Goal: Task Accomplishment & Management: Manage account settings

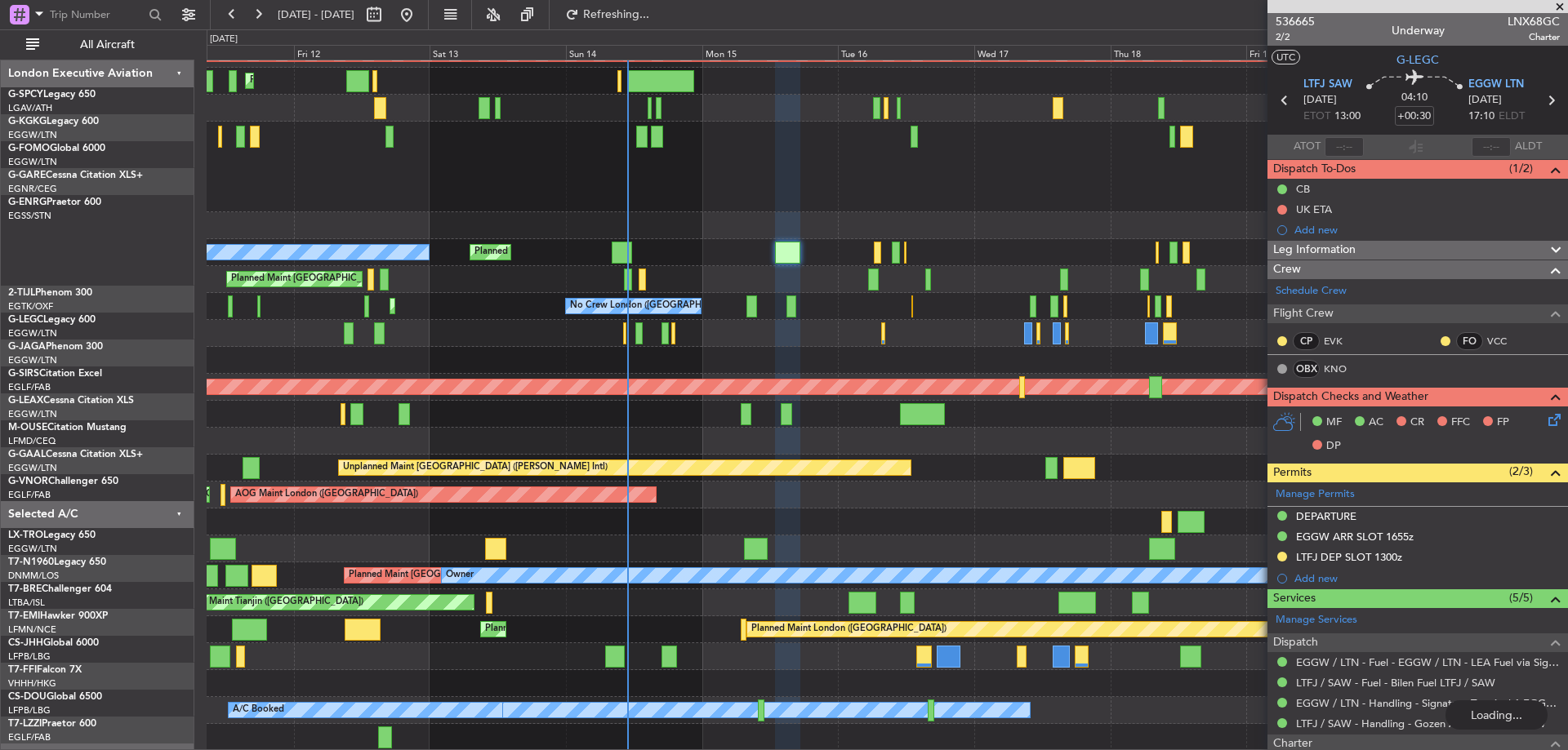
scroll to position [208, 0]
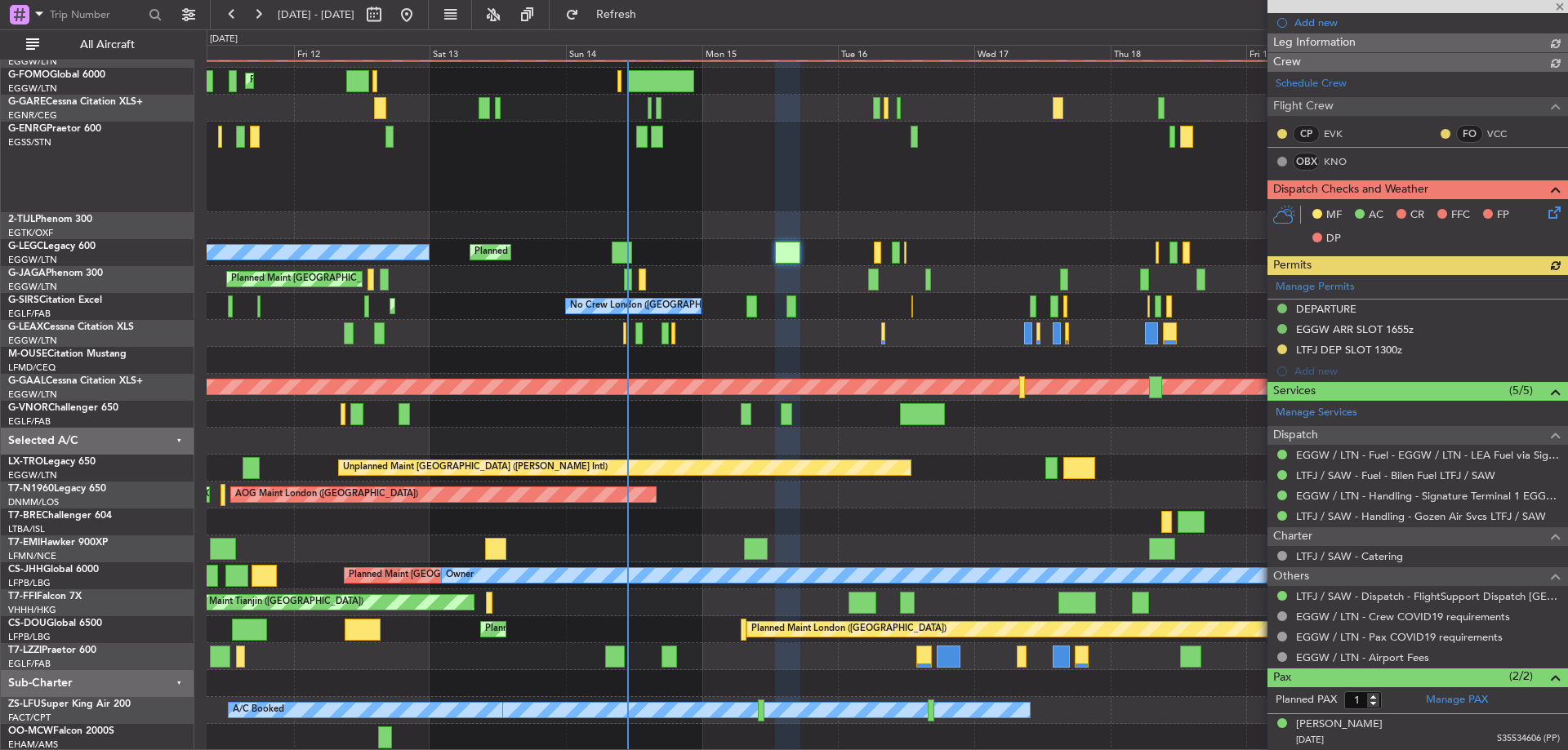
type input "2"
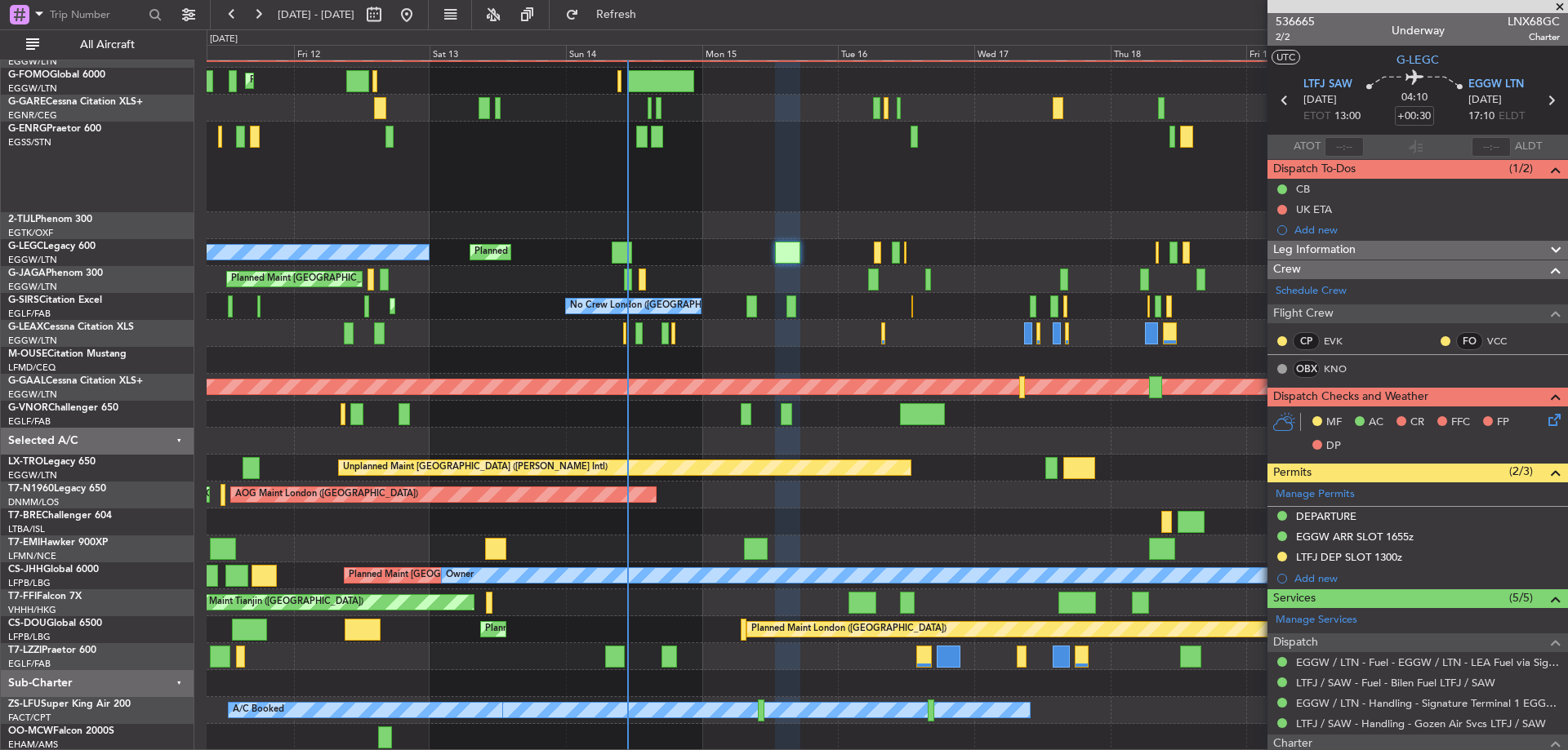
scroll to position [244, 0]
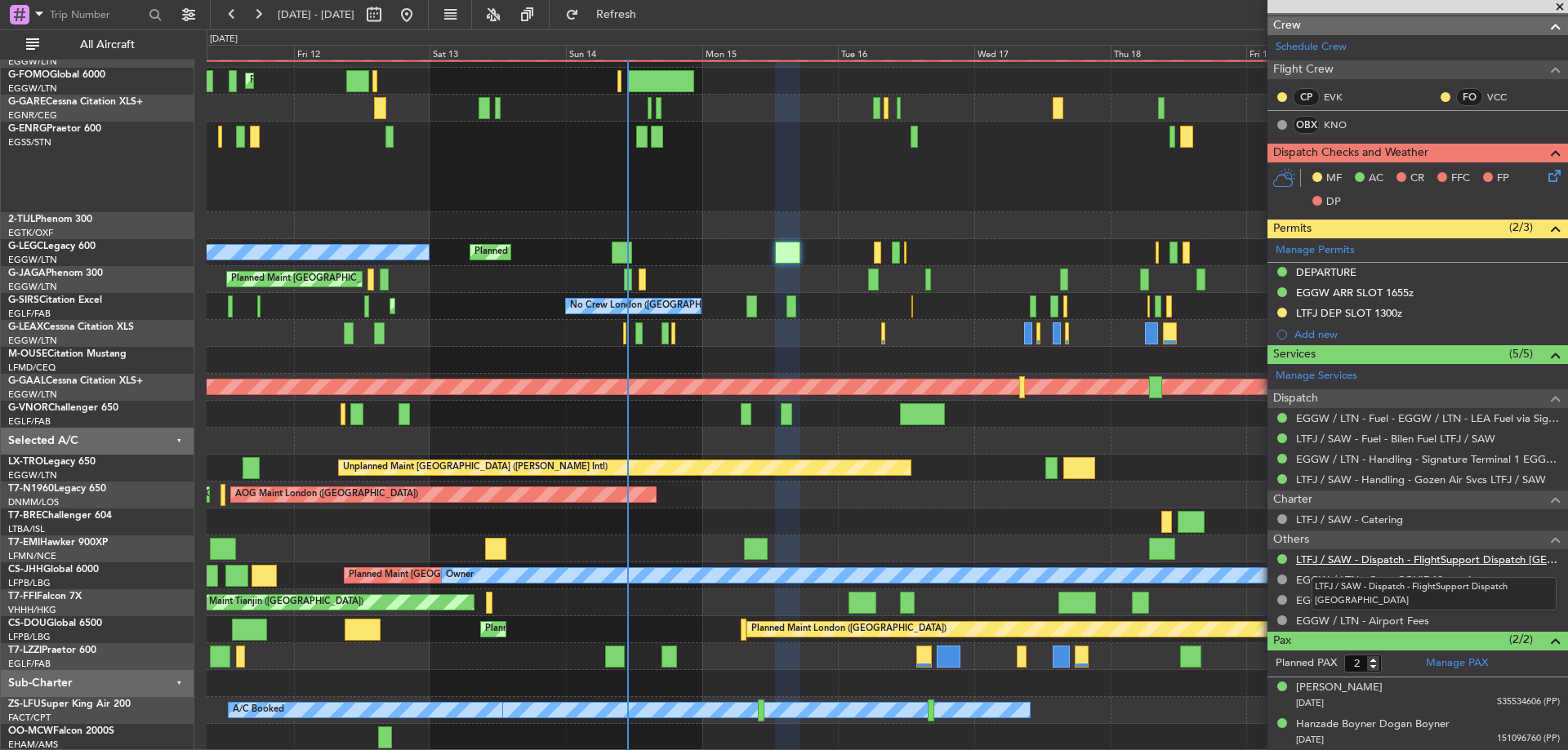
click at [1504, 559] on link "LTFJ / SAW - Dispatch - FlightSupport Dispatch [GEOGRAPHIC_DATA]" at bounding box center [1427, 560] width 264 height 14
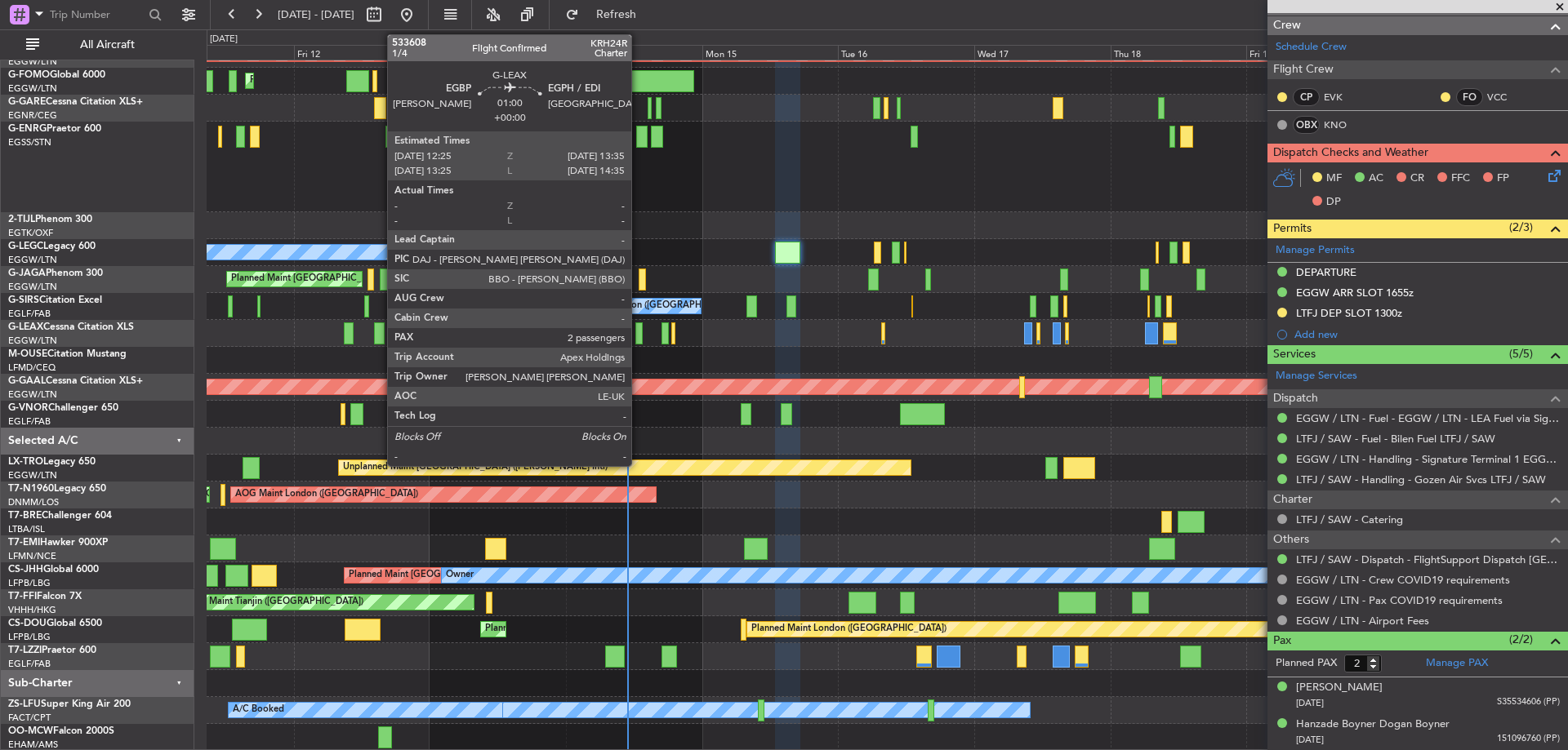
click at [639, 332] on div at bounding box center [639, 333] width 7 height 22
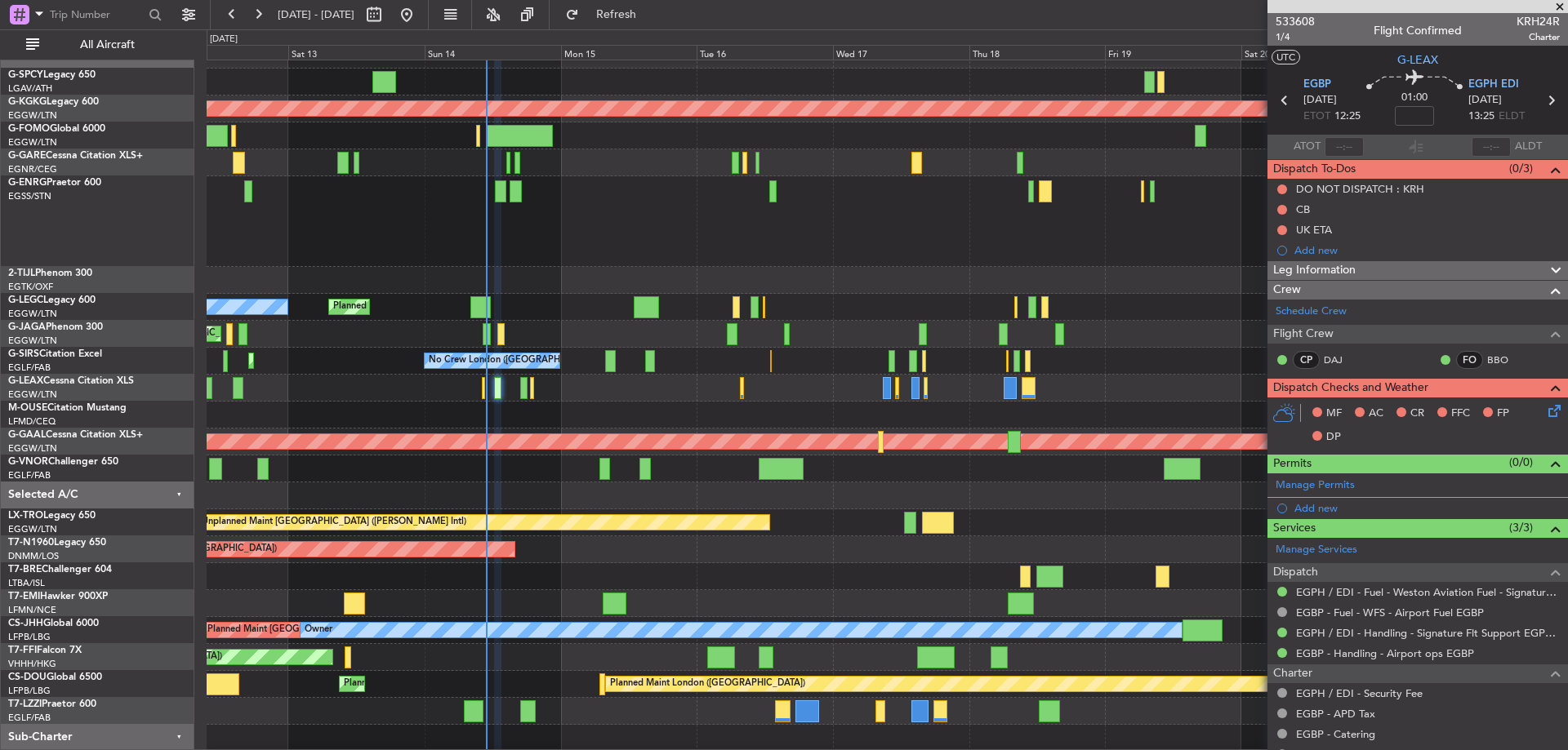
scroll to position [18, 0]
click at [511, 388] on div "Planned Maint [GEOGRAPHIC_DATA] ([GEOGRAPHIC_DATA])" at bounding box center [887, 388] width 1360 height 27
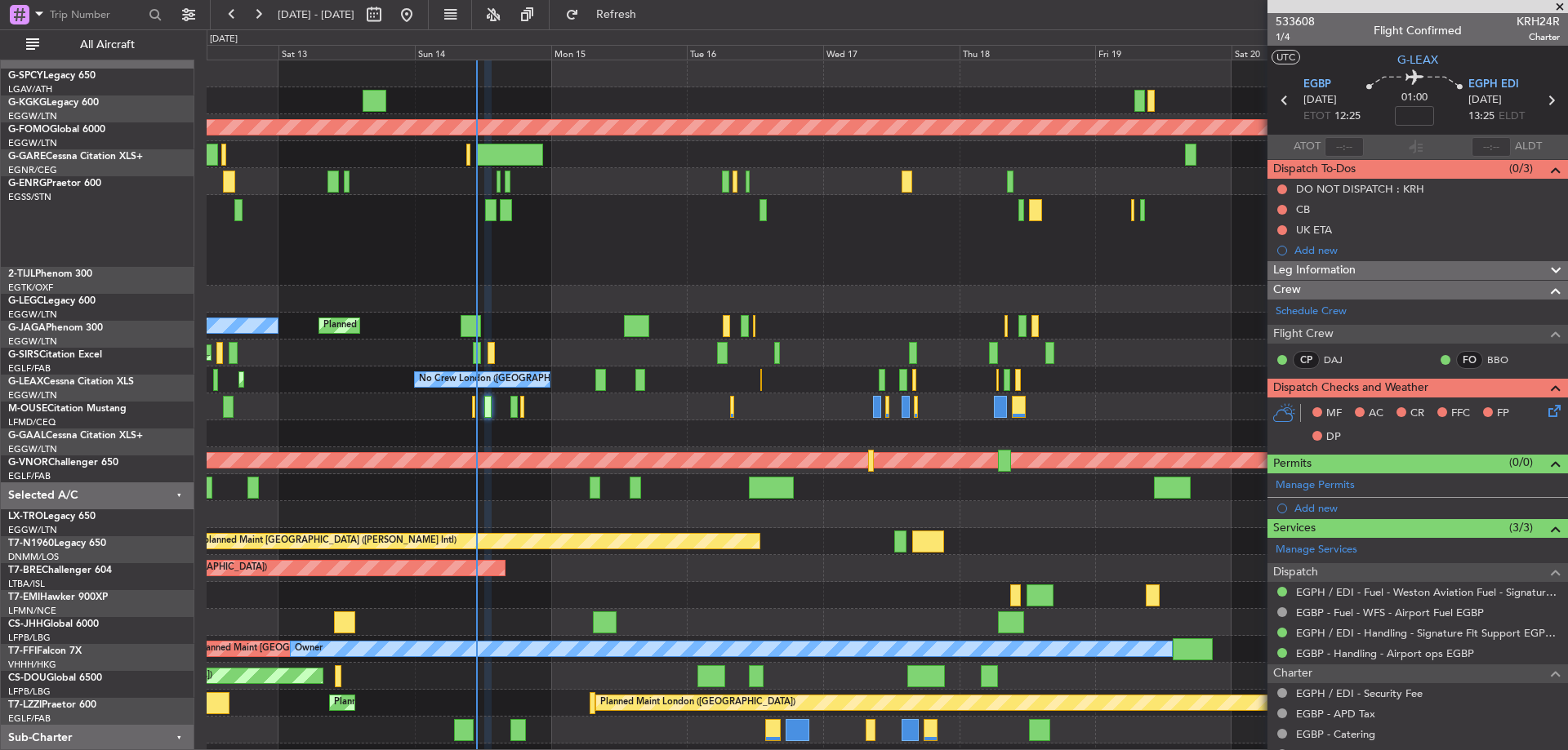
scroll to position [0, 0]
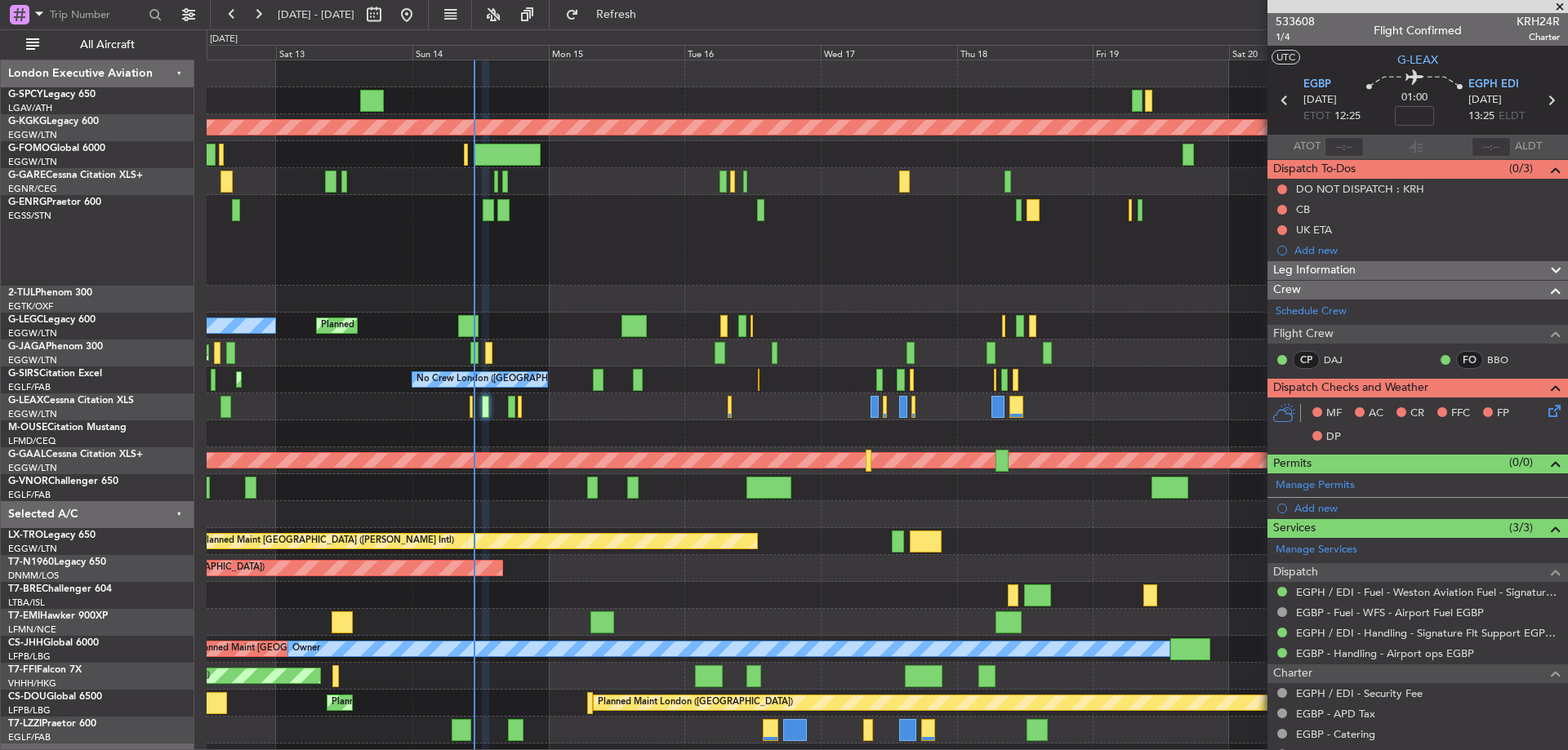
click at [538, 362] on div "Unplanned Maint Athens (Eleftherios Venizelos Intl) AOG Maint Istanbul (Ataturk…" at bounding box center [887, 456] width 1360 height 791
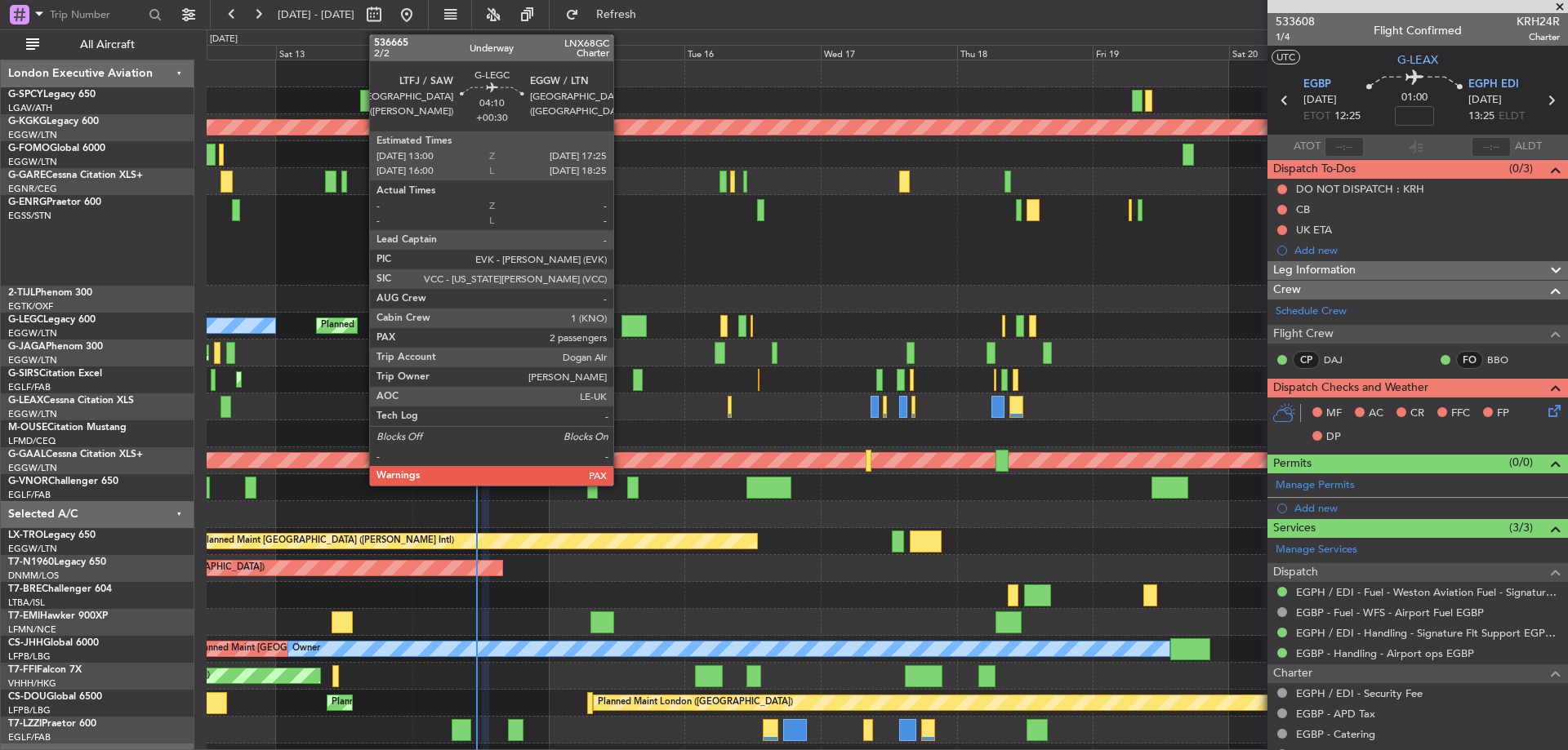
click at [623, 322] on div at bounding box center [634, 326] width 25 height 22
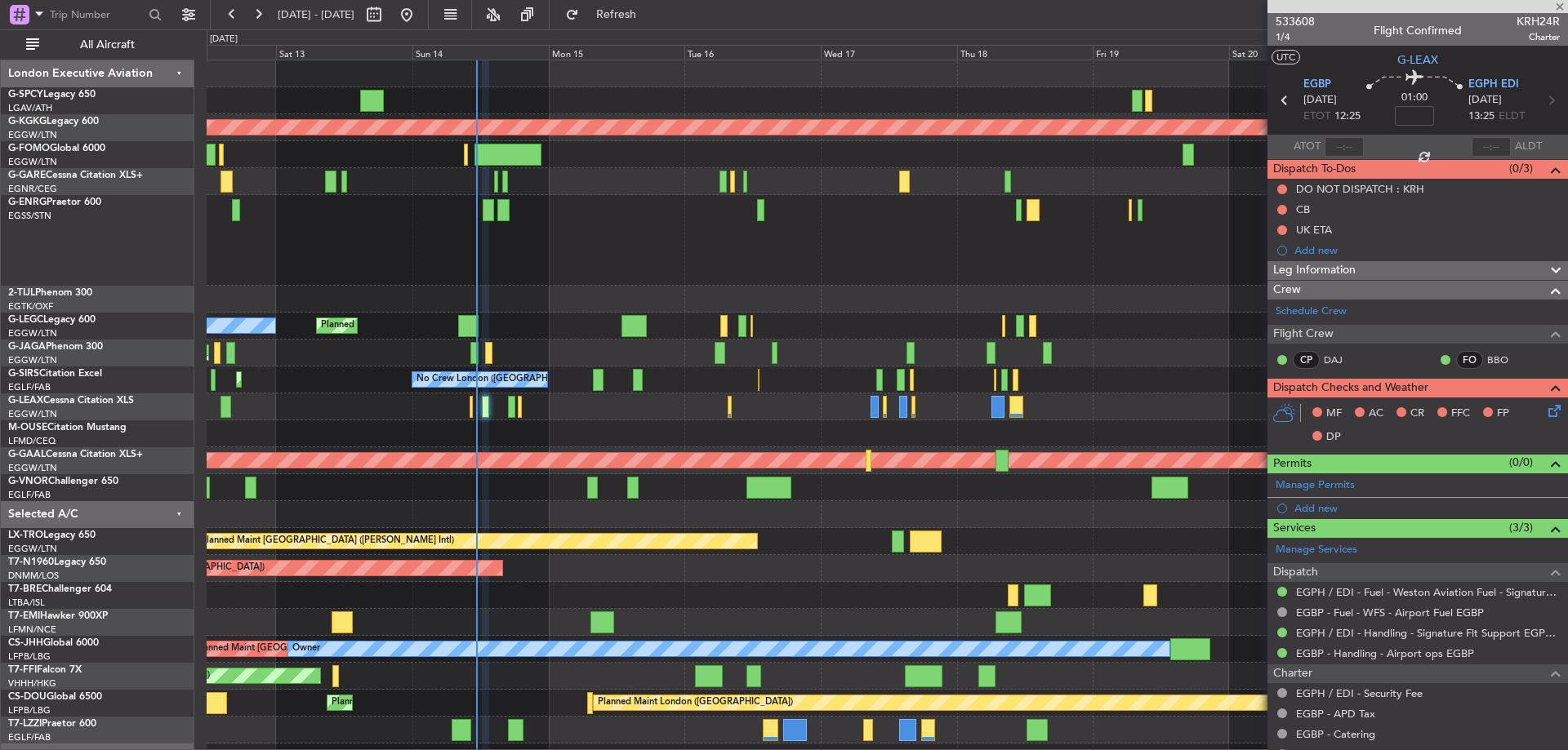
type input "+00:30"
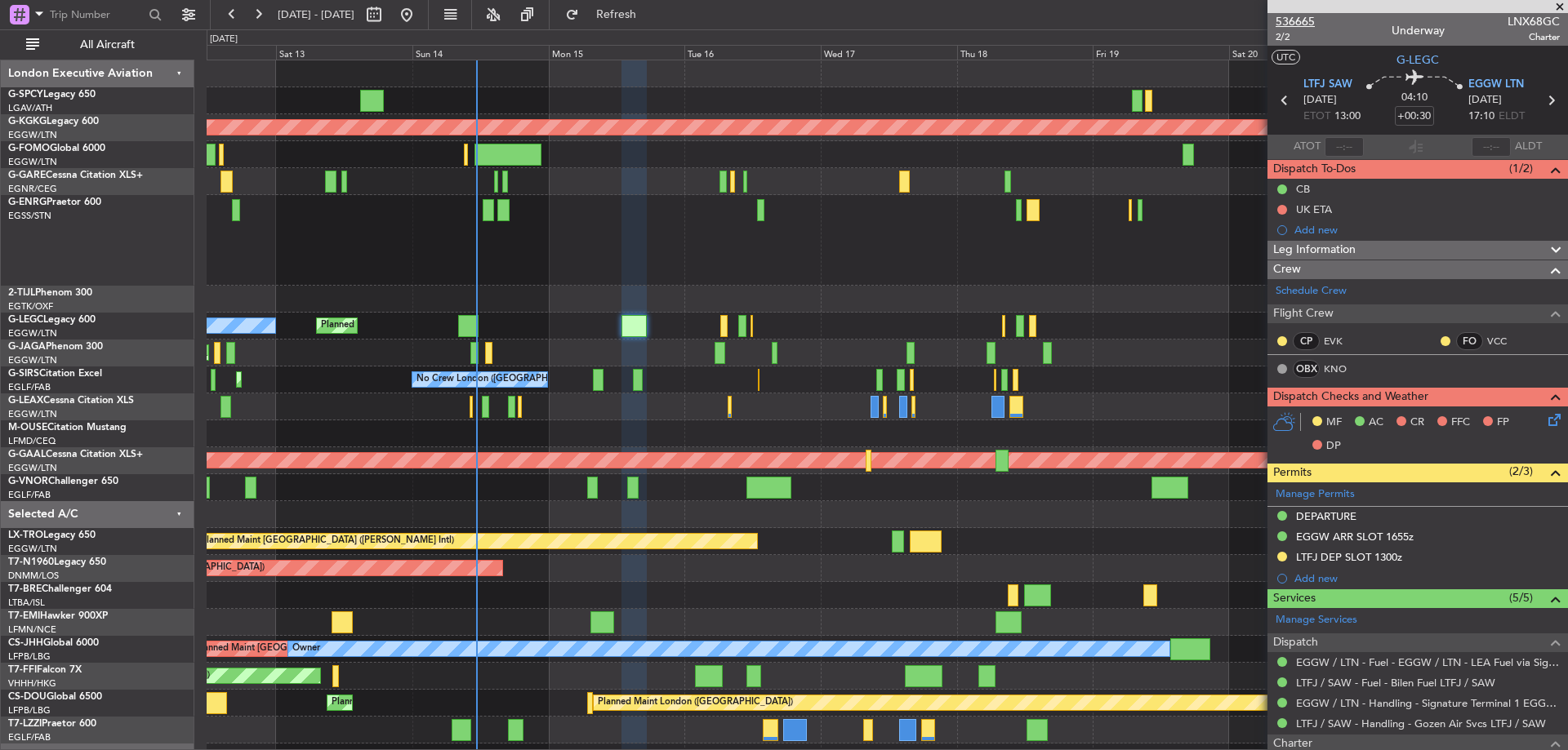
click at [1295, 18] on span "536665" at bounding box center [1295, 22] width 39 height 18
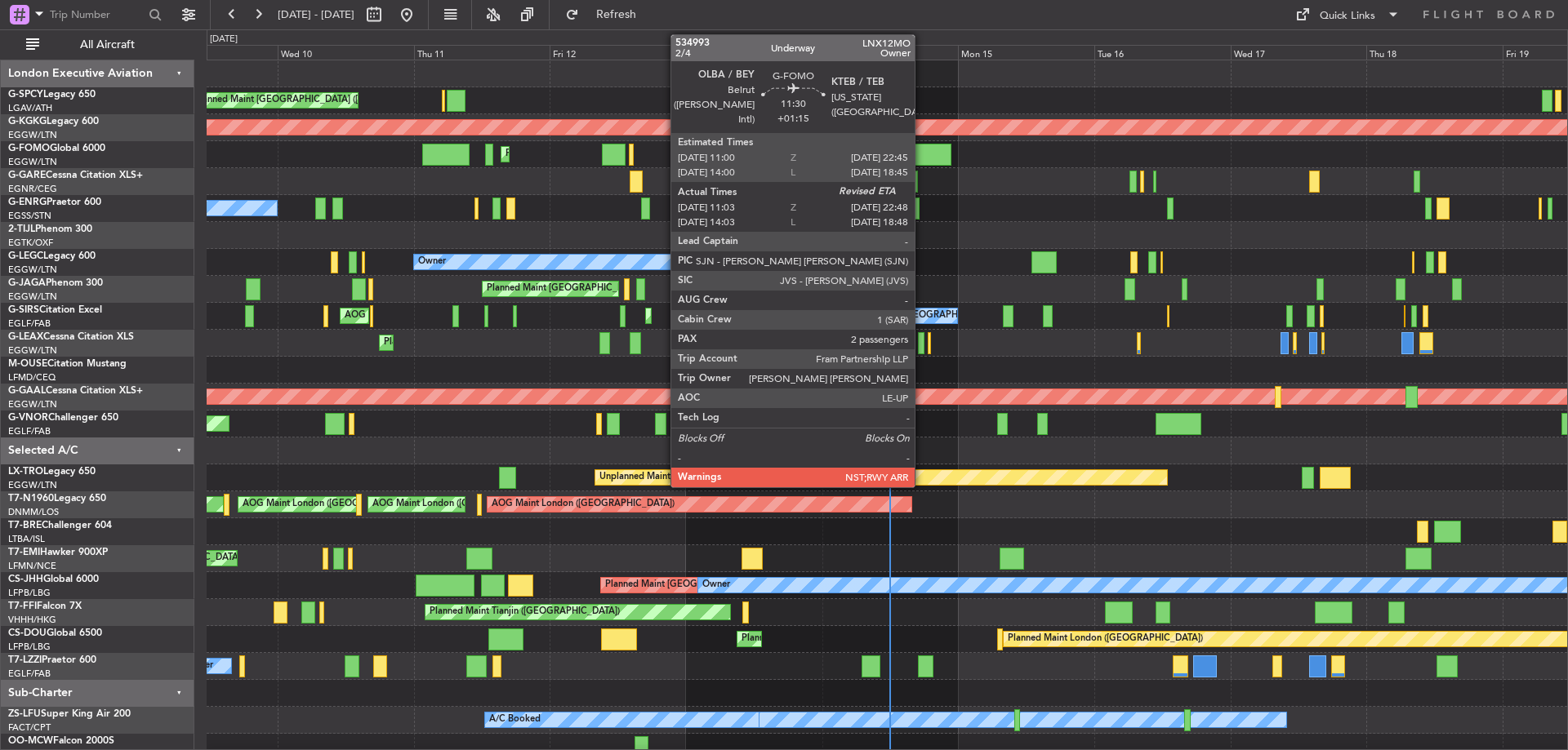
click at [922, 152] on div at bounding box center [917, 154] width 67 height 22
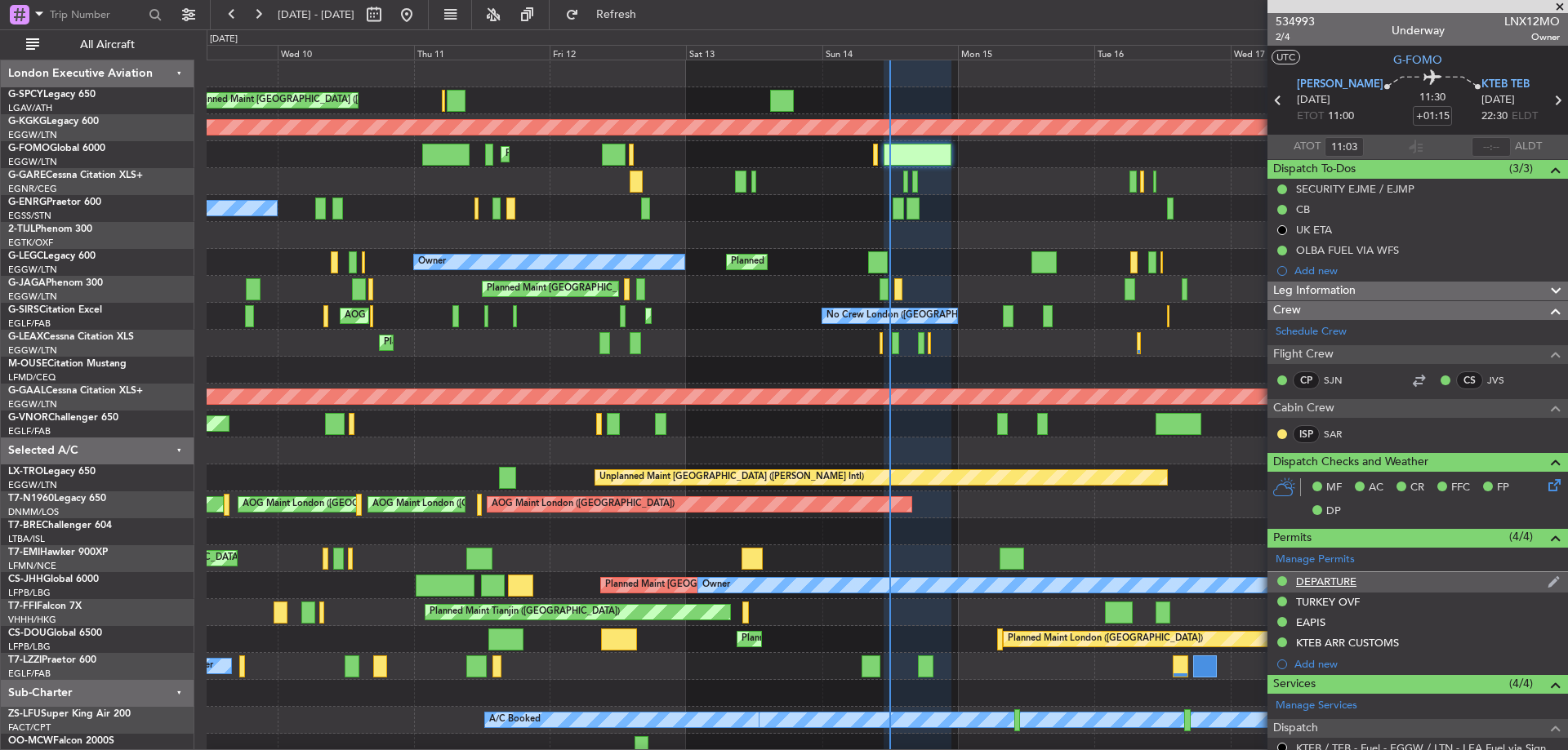
scroll to position [327, 0]
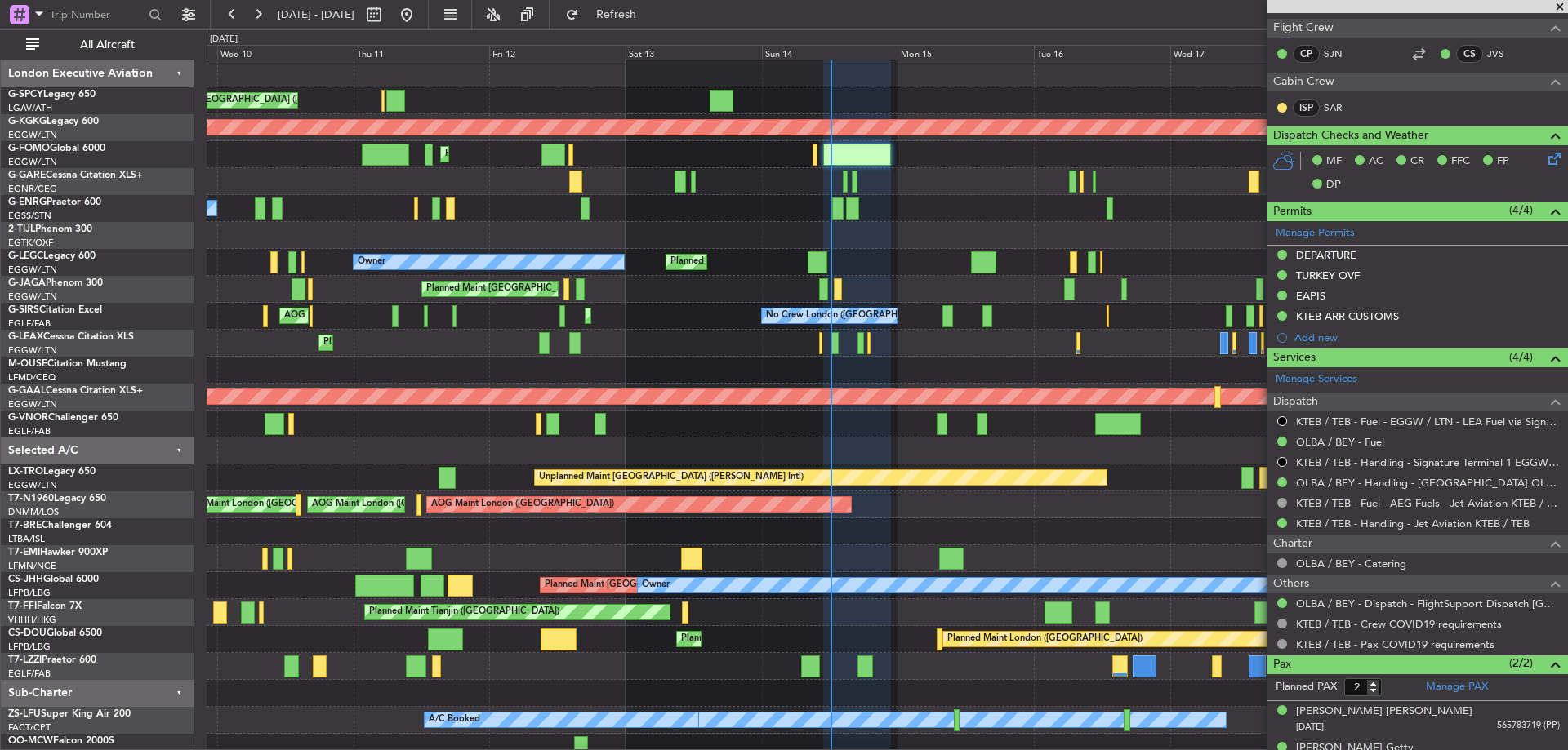
click at [1125, 526] on div at bounding box center [887, 532] width 1360 height 27
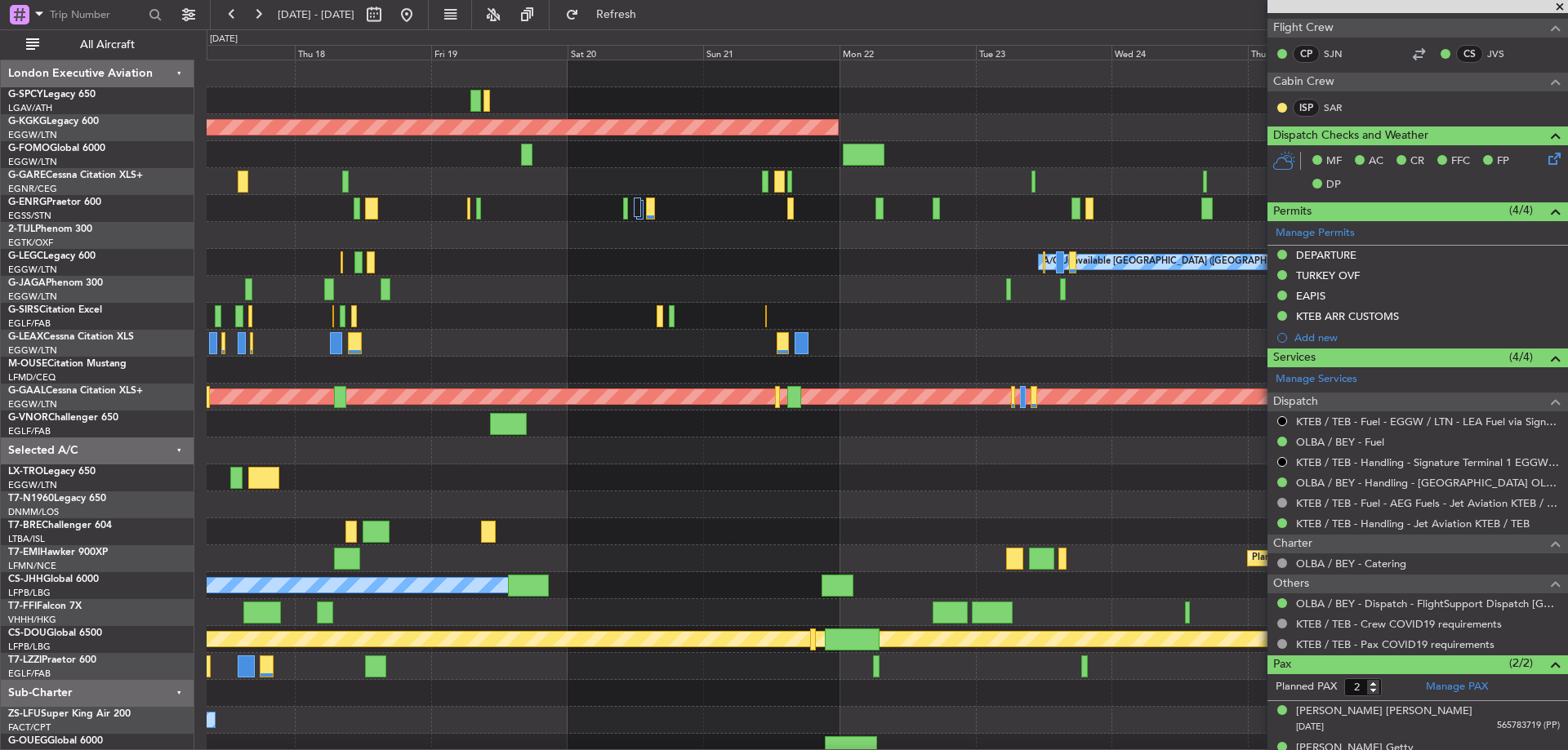
click at [205, 675] on div "AOG Maint [GEOGRAPHIC_DATA] (Ataturk) A/C Unavailable [GEOGRAPHIC_DATA] ([GEOGR…" at bounding box center [784, 390] width 1568 height 721
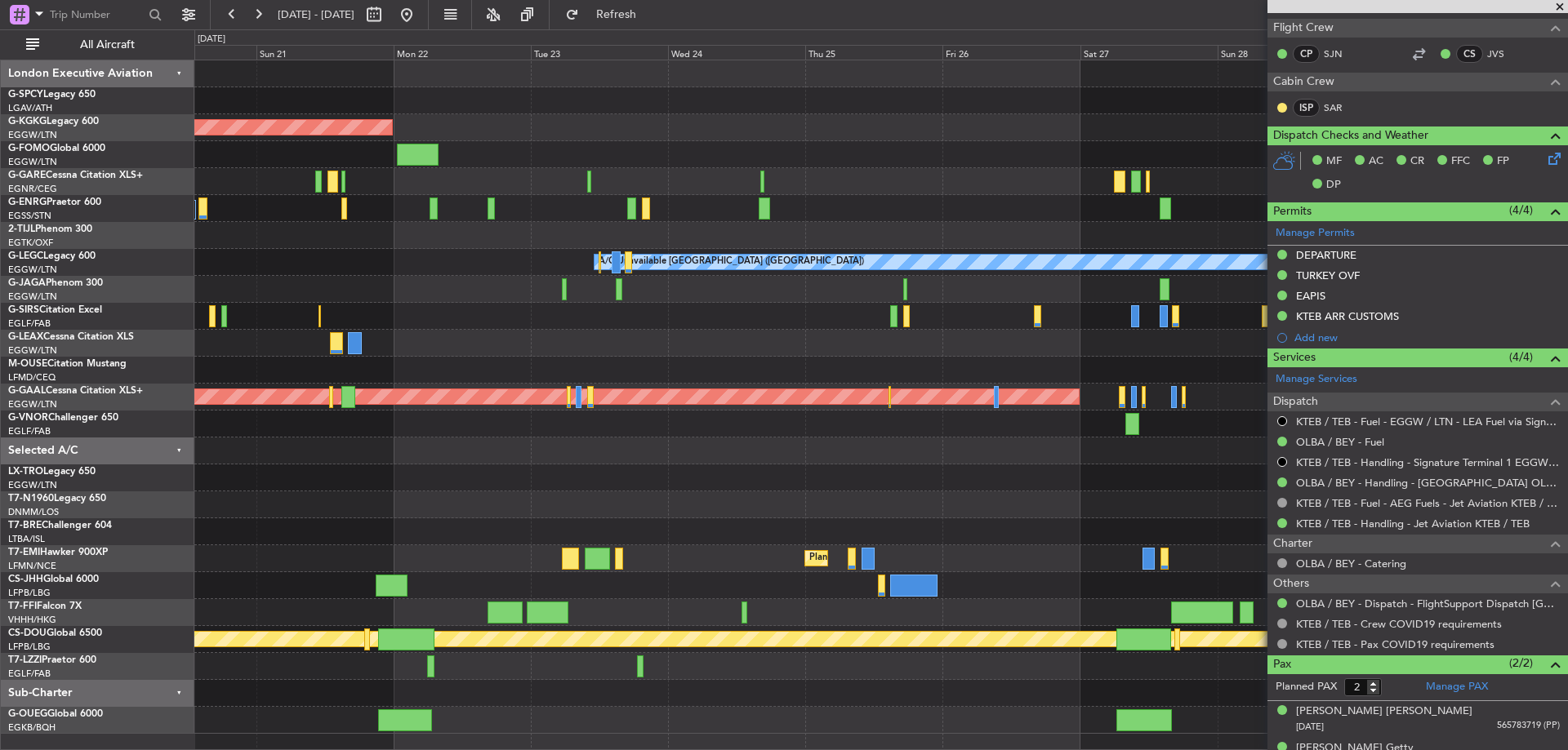
click at [438, 676] on div at bounding box center [881, 666] width 1373 height 27
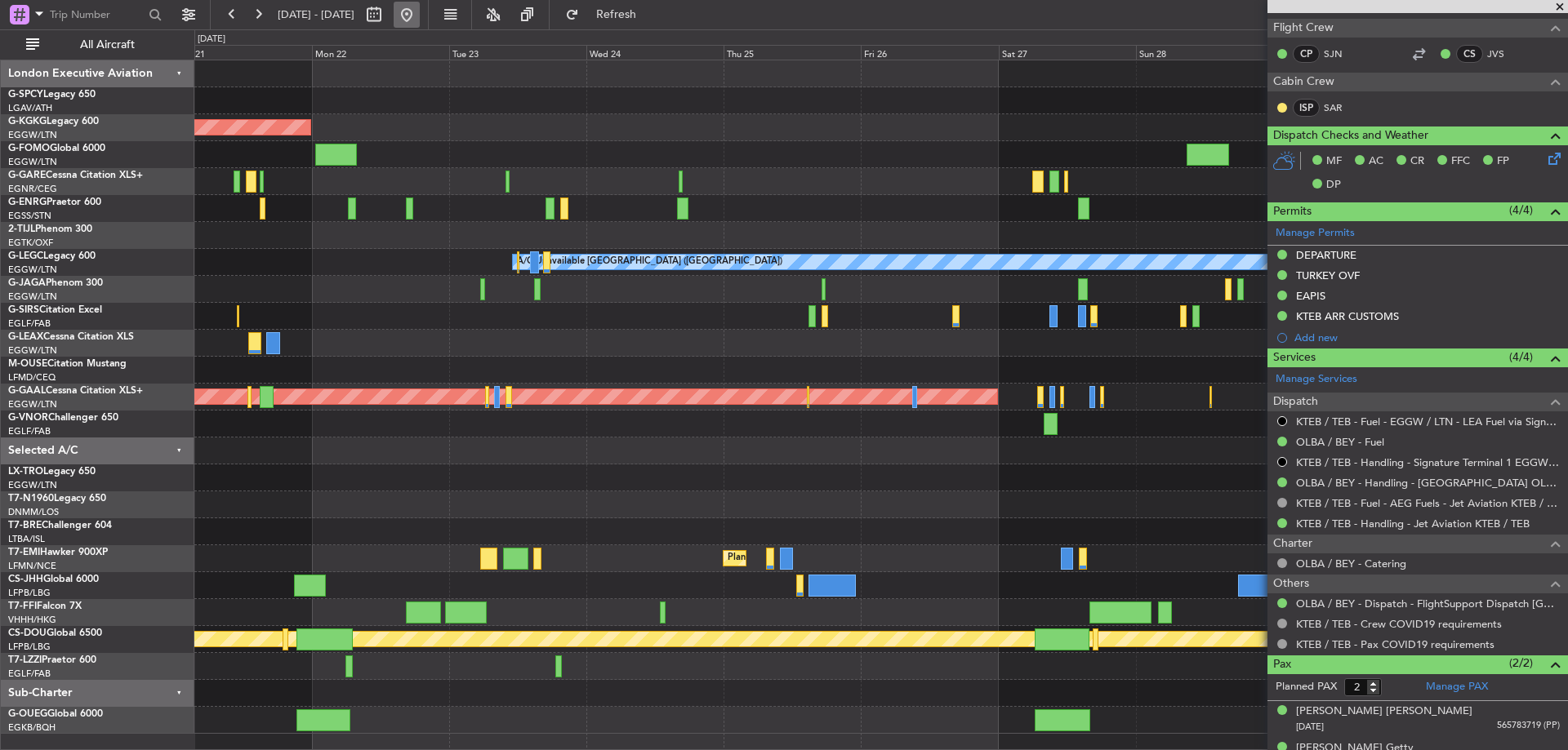
click at [420, 9] on button at bounding box center [407, 15] width 26 height 26
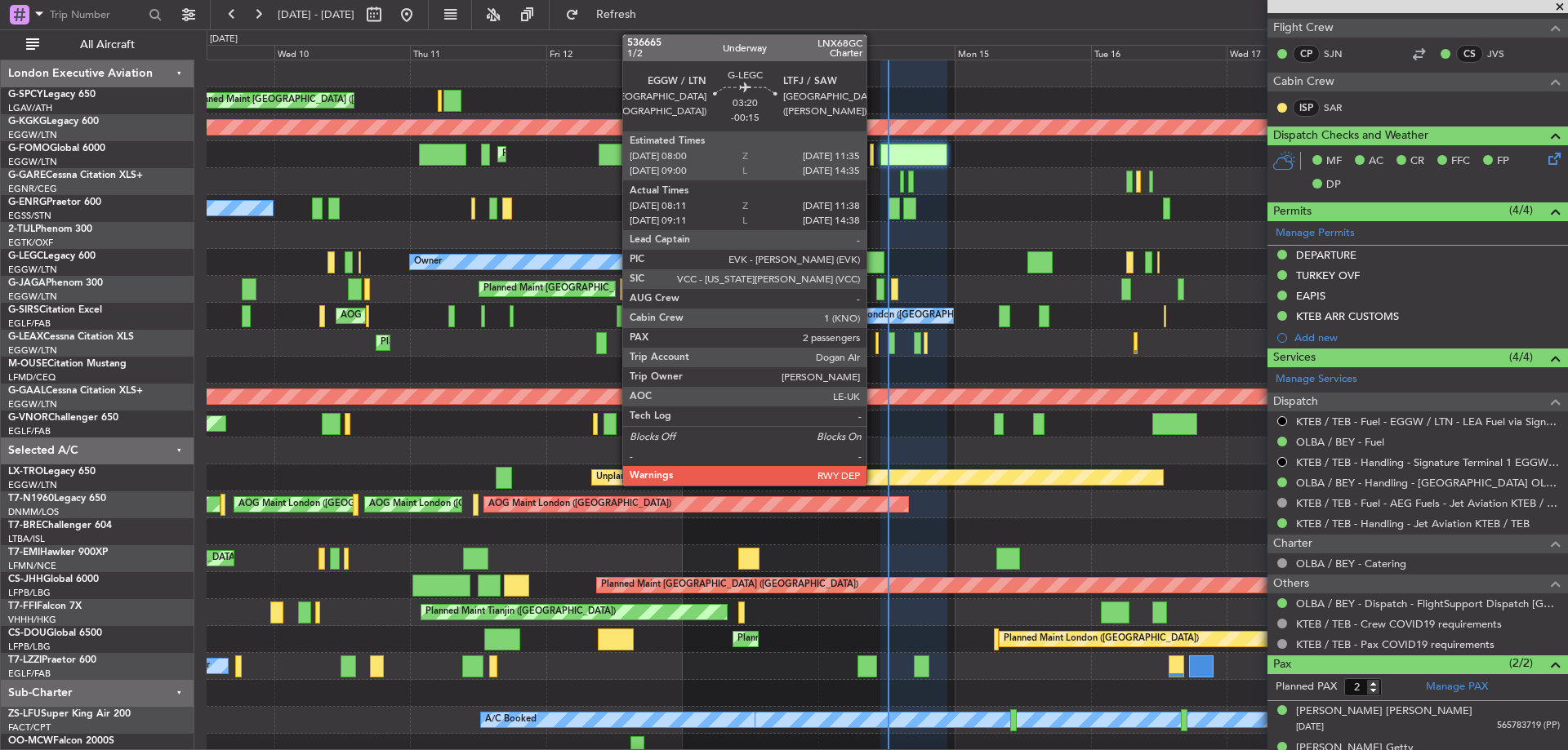
click at [874, 265] on div at bounding box center [874, 262] width 19 height 22
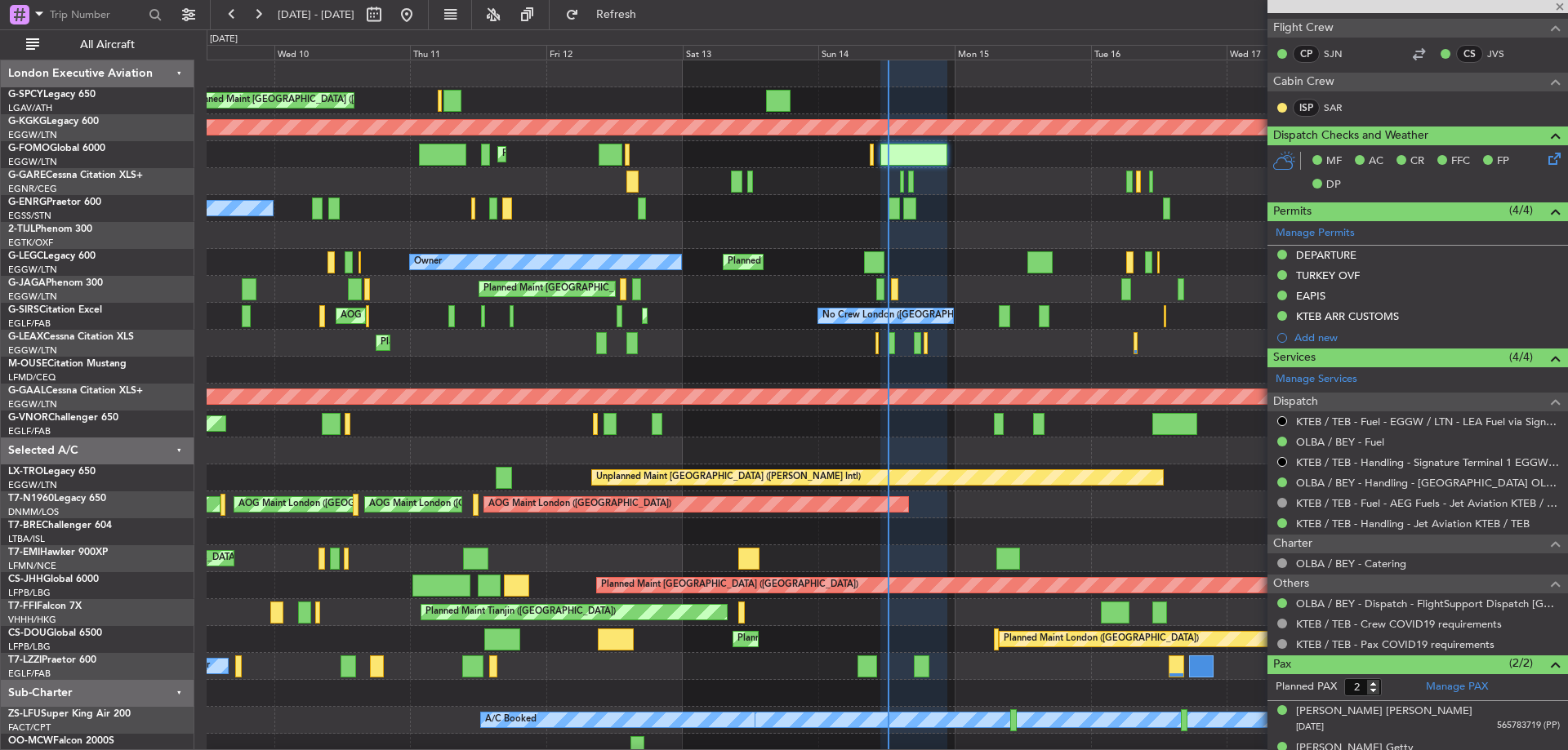
type input "-00:15"
type input "08:11"
type input "11:23"
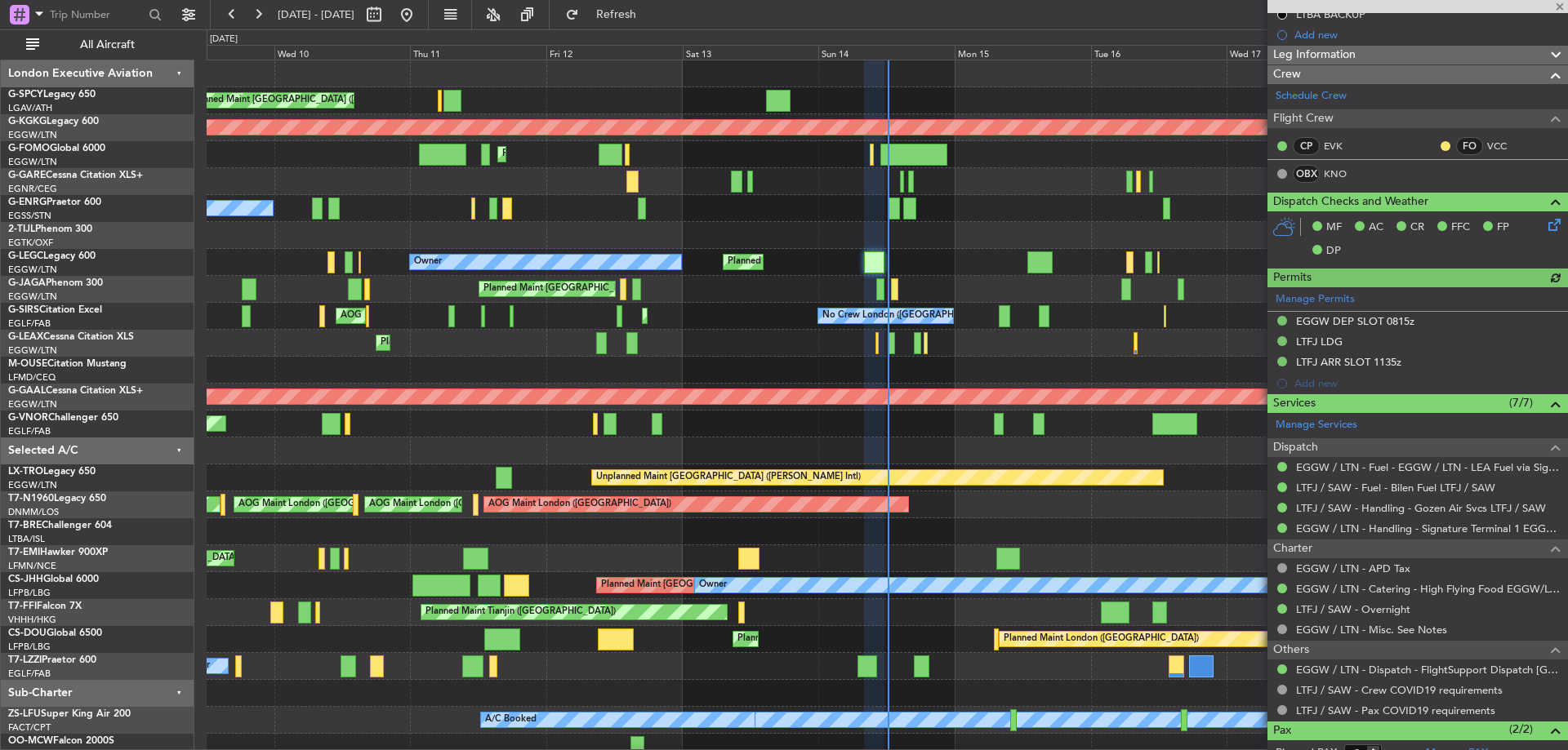
scroll to position [285, 0]
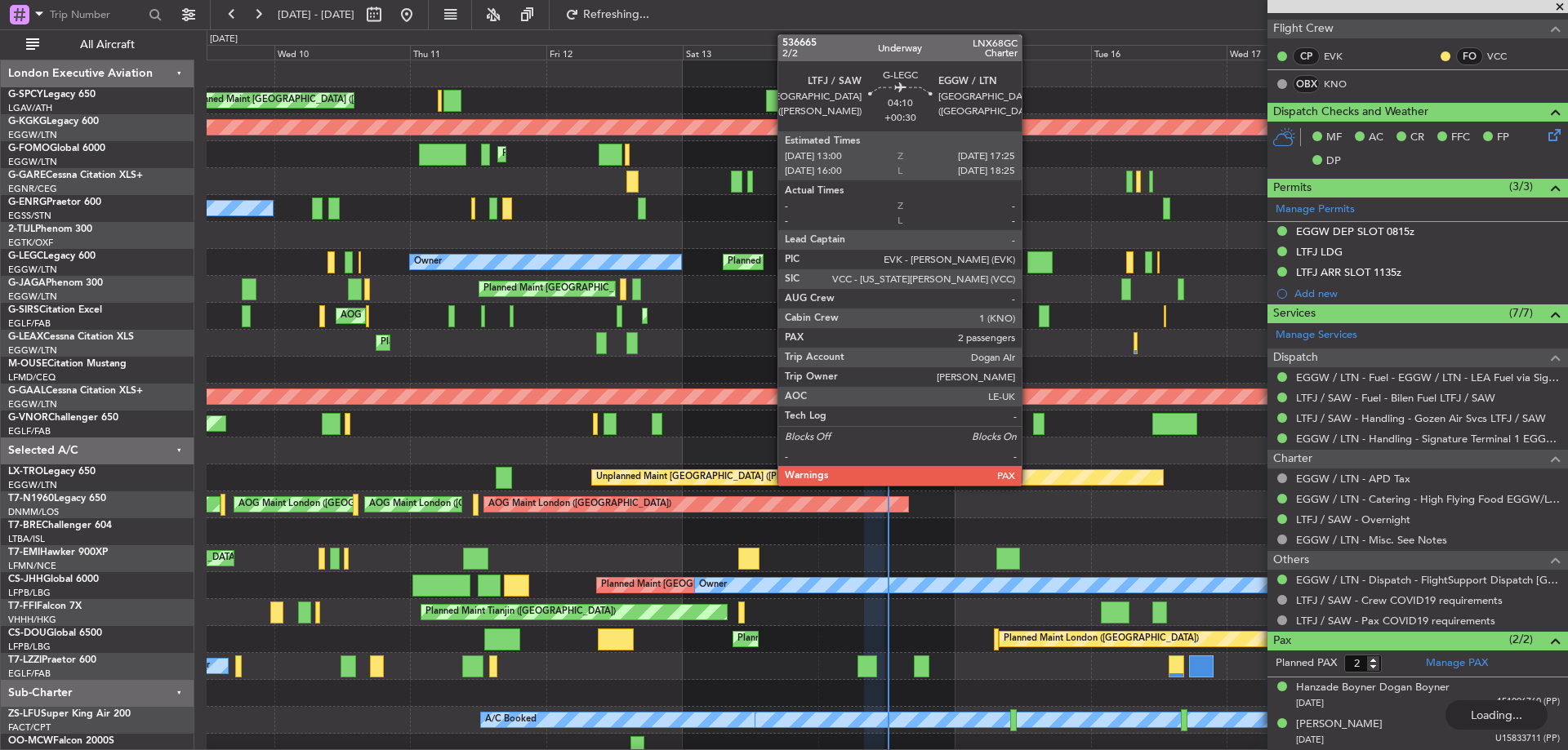
click at [1029, 266] on div at bounding box center [1039, 262] width 25 height 22
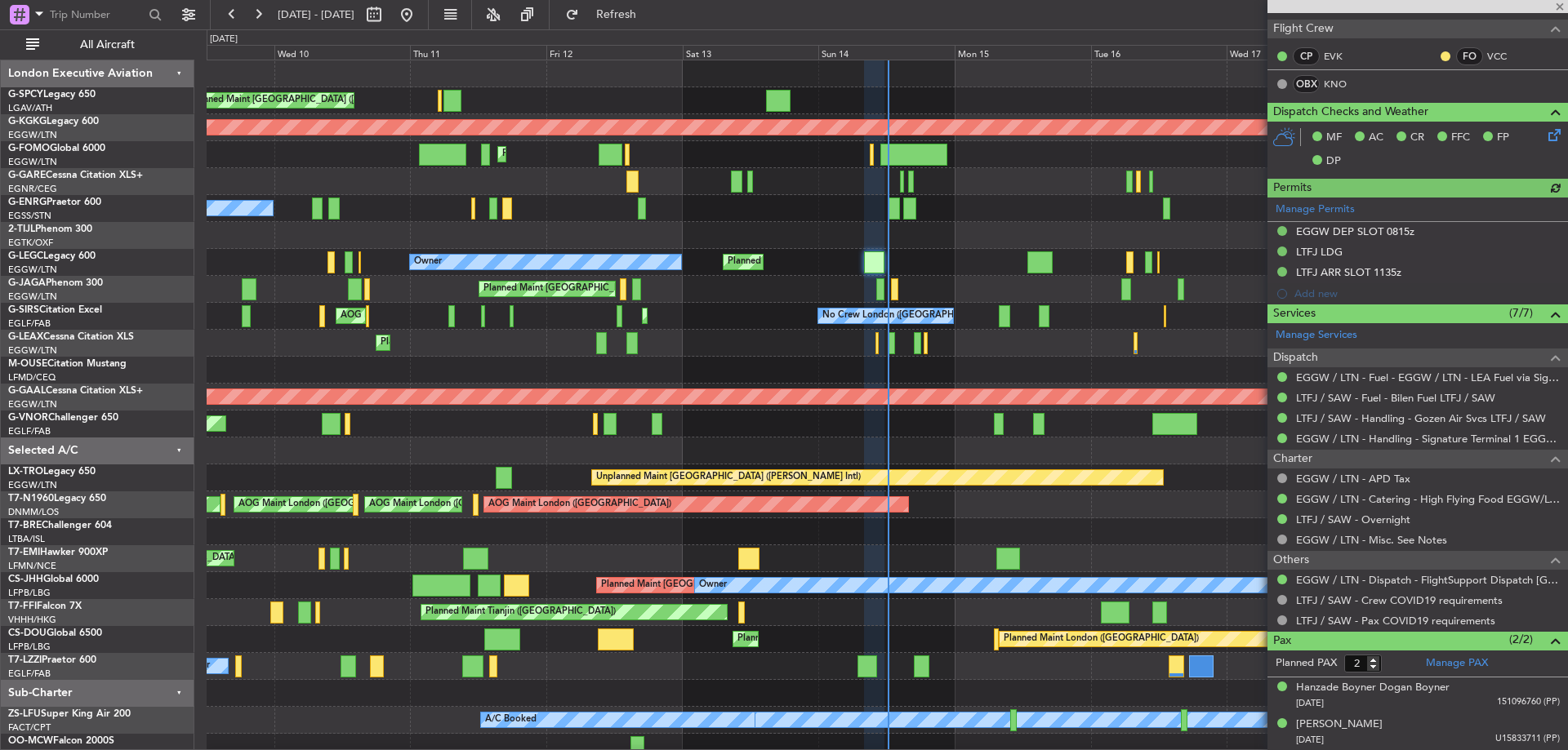
type input "+00:30"
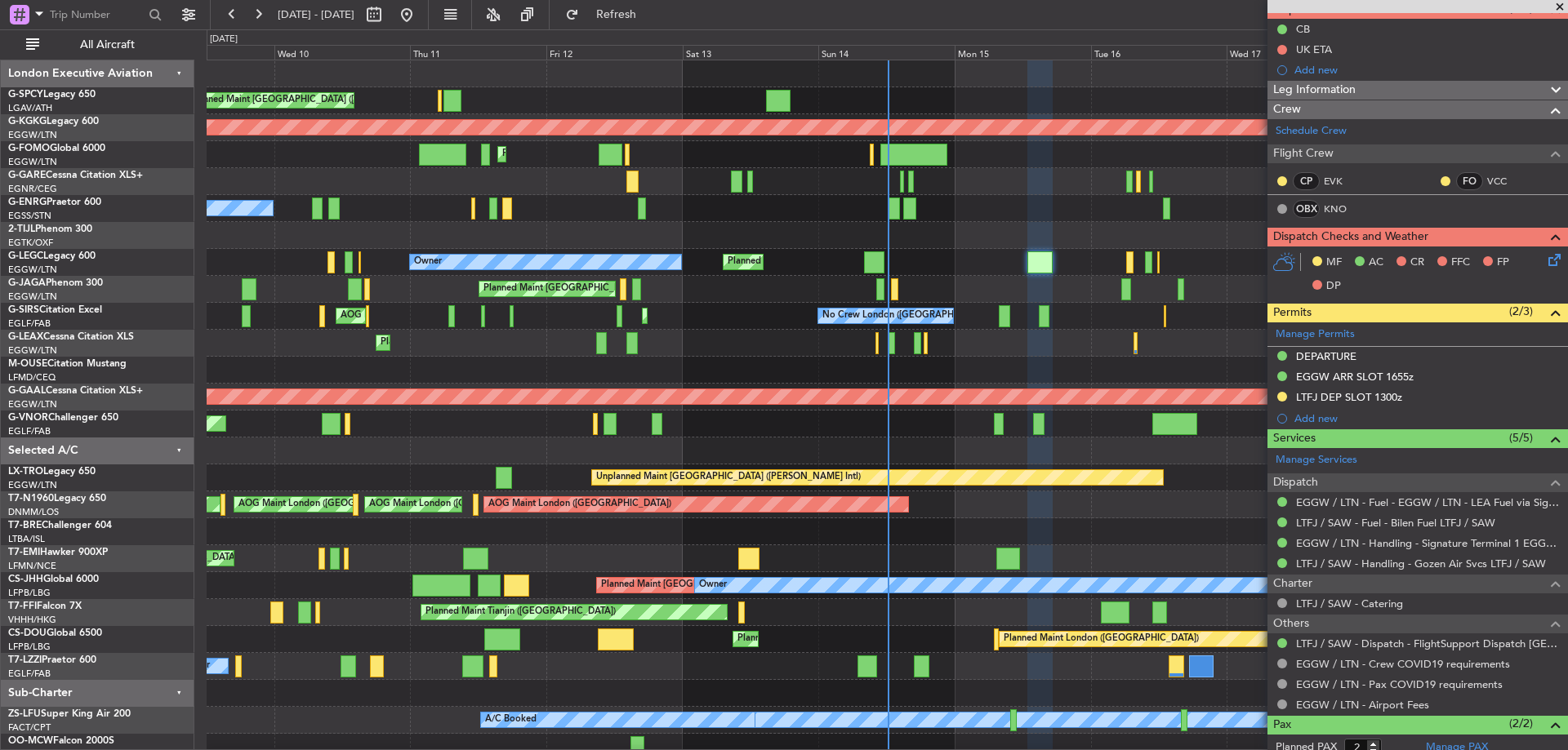
scroll to position [244, 0]
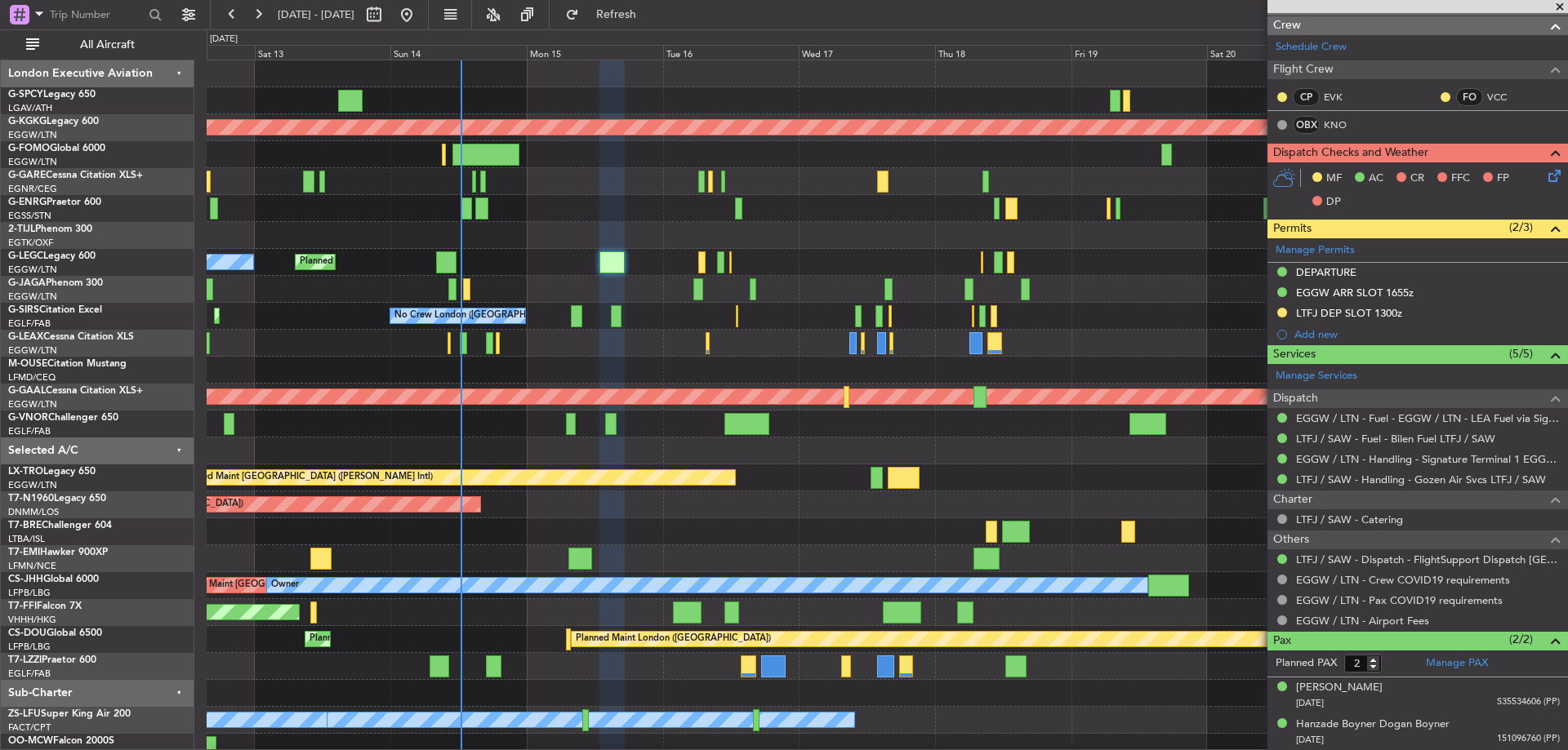
click at [692, 273] on div "Unplanned Maint [GEOGRAPHIC_DATA] ([PERSON_NAME] Intl) AOG Maint [GEOGRAPHIC_DA…" at bounding box center [887, 410] width 1360 height 700
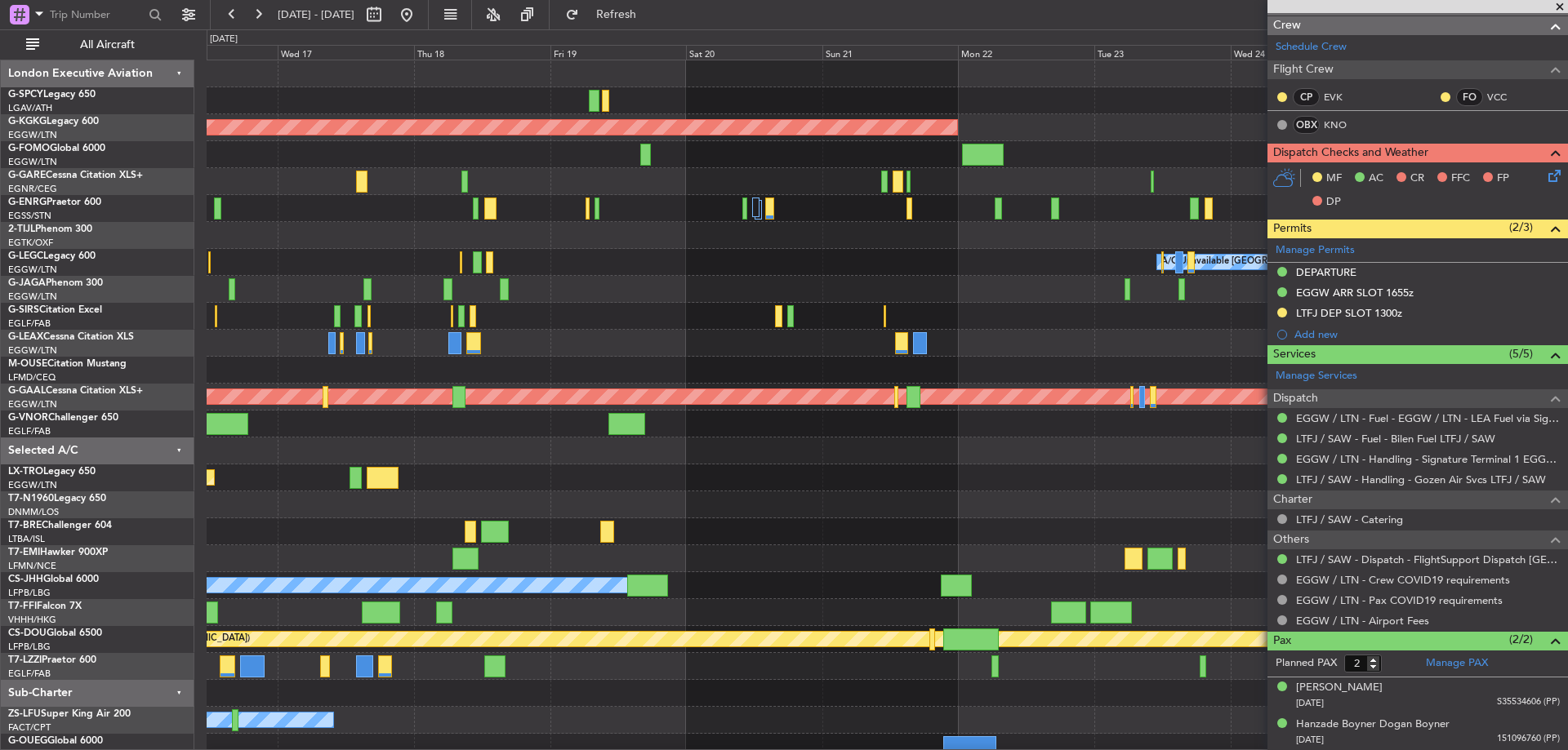
click at [602, 291] on div "AOG Maint [GEOGRAPHIC_DATA] (Ataturk) A/C Unavailable [GEOGRAPHIC_DATA] ([GEOGR…" at bounding box center [887, 410] width 1360 height 700
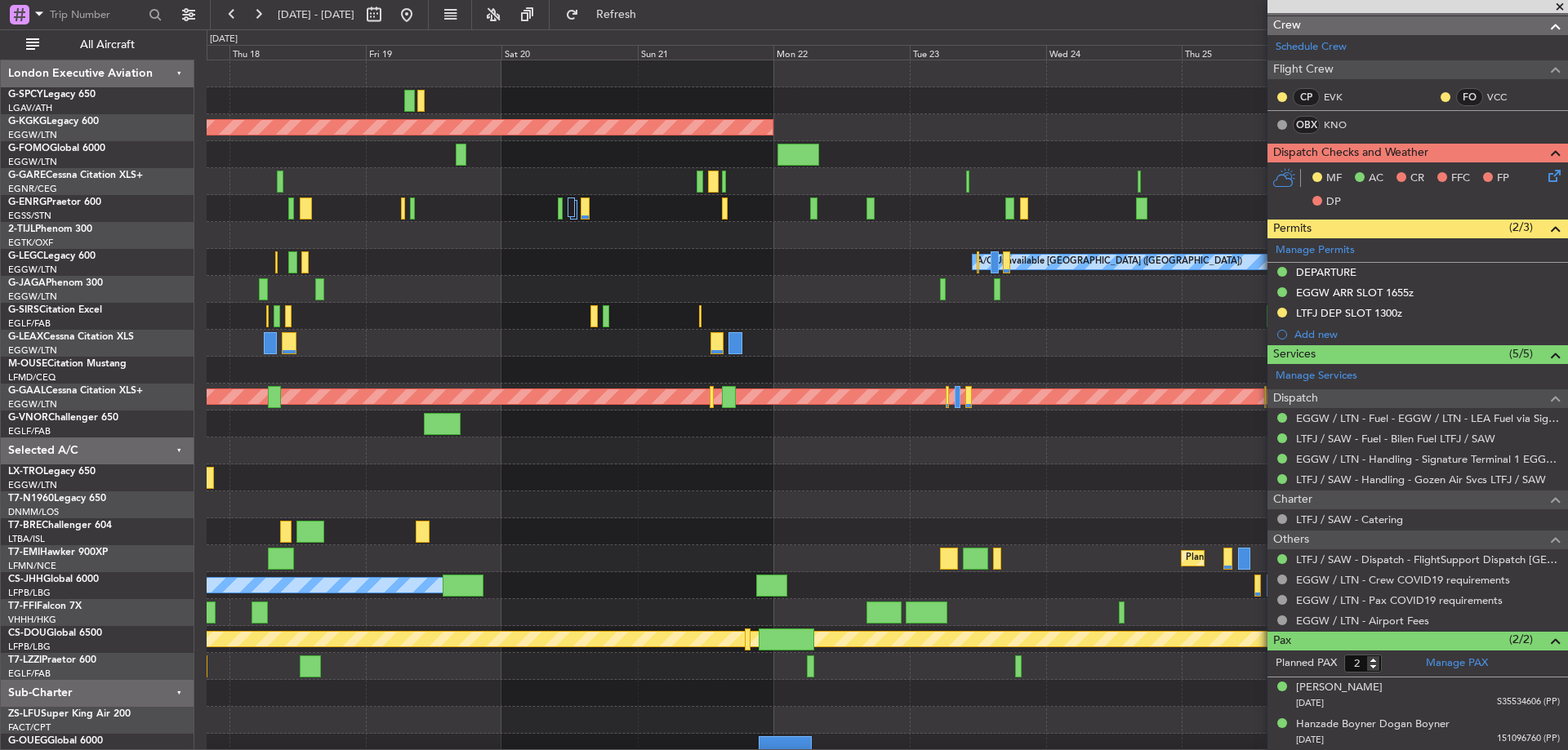
click at [727, 286] on div at bounding box center [887, 289] width 1360 height 27
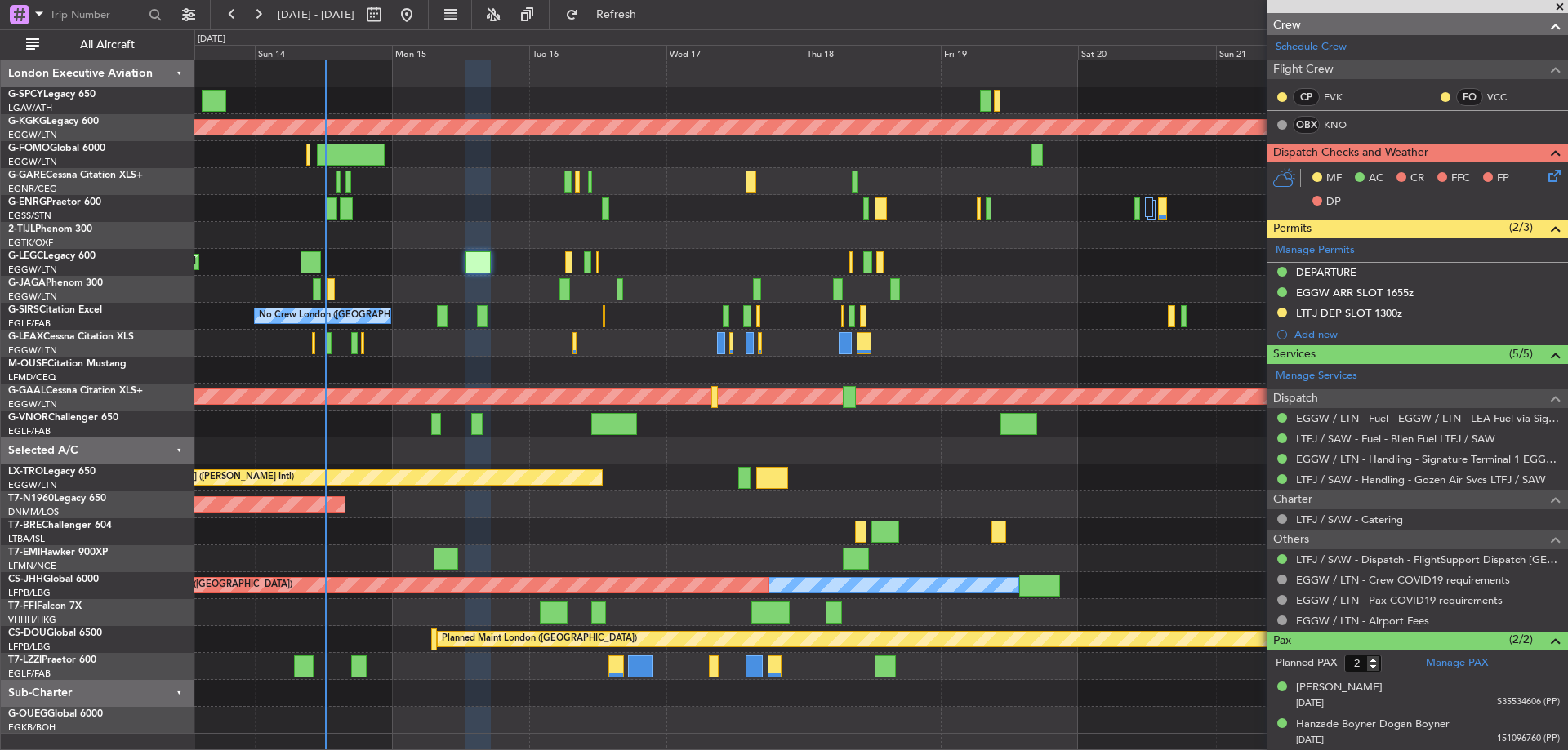
click at [1209, 288] on div "AOG Maint [GEOGRAPHIC_DATA] (Ataturk) Planned Maint [GEOGRAPHIC_DATA] ([GEOGRAP…" at bounding box center [881, 397] width 1373 height 674
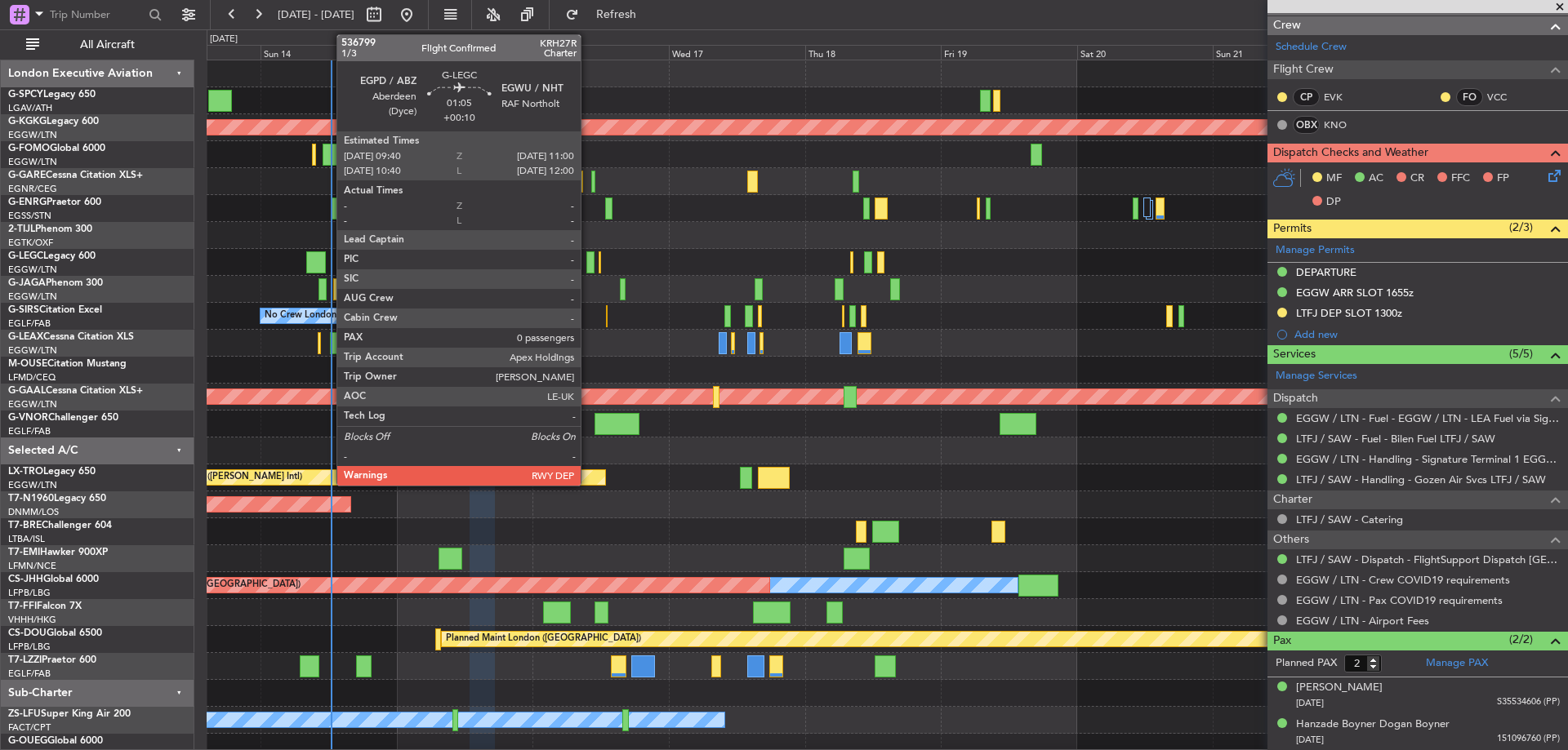
click at [588, 254] on div at bounding box center [590, 262] width 8 height 22
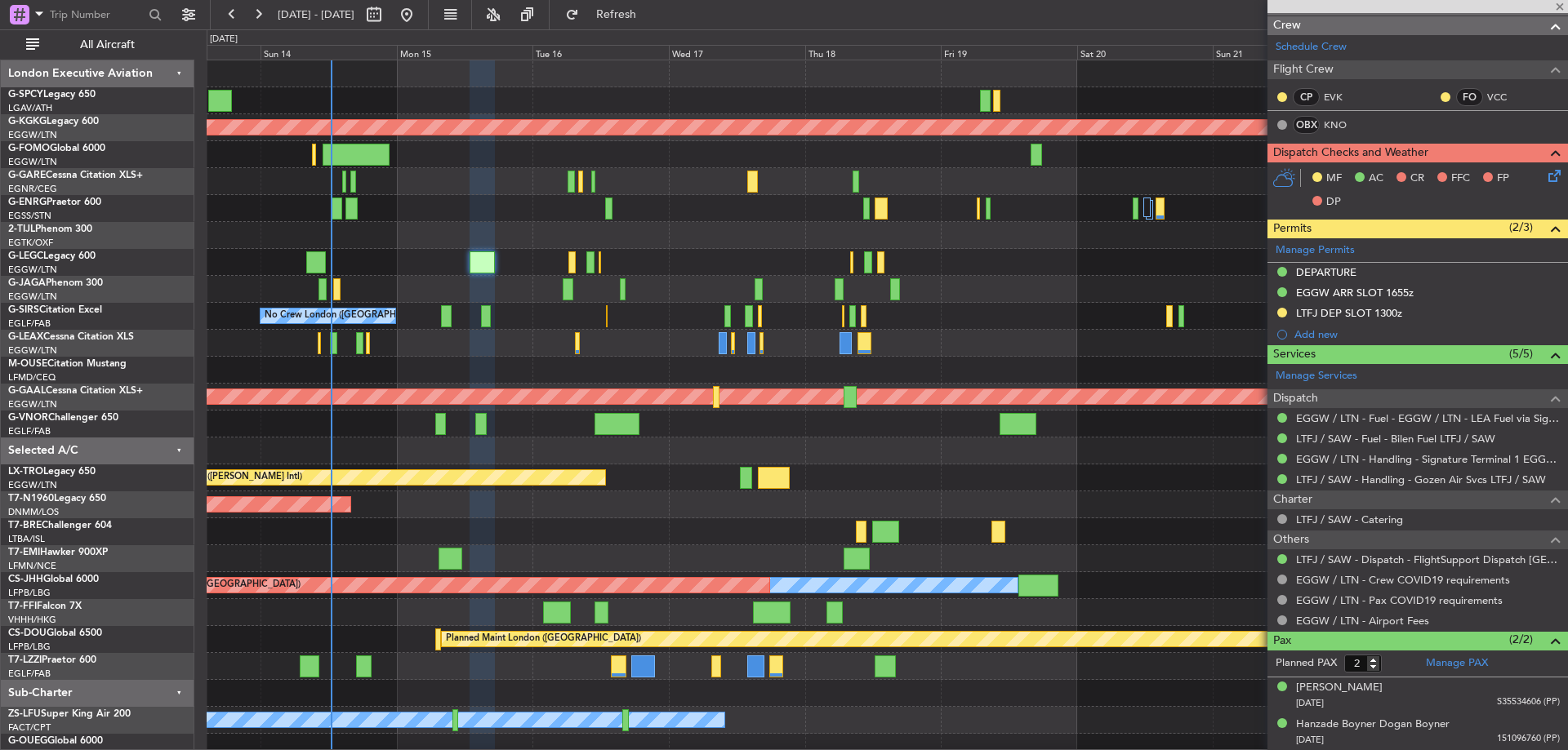
type input "+00:10"
type input "0"
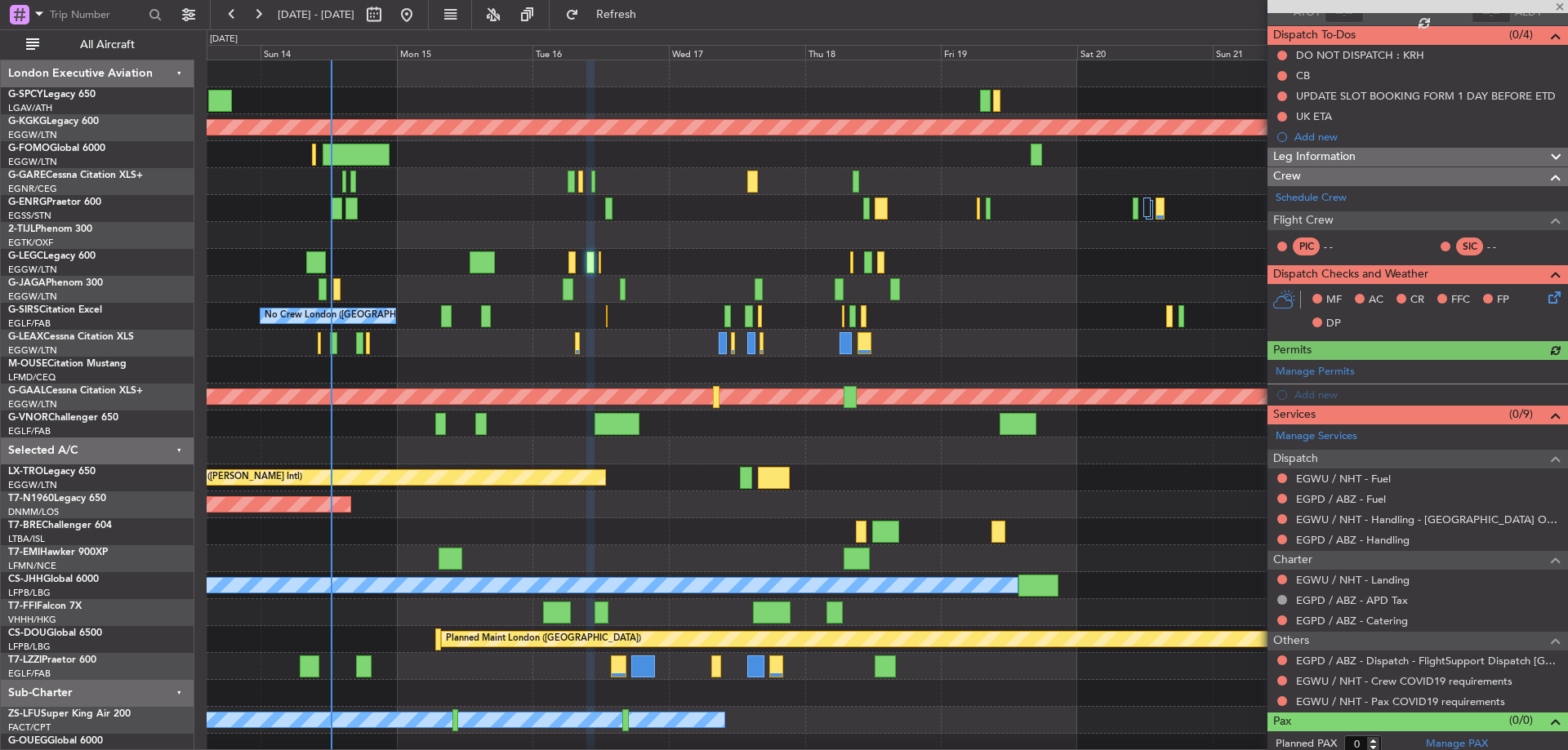
scroll to position [141, 0]
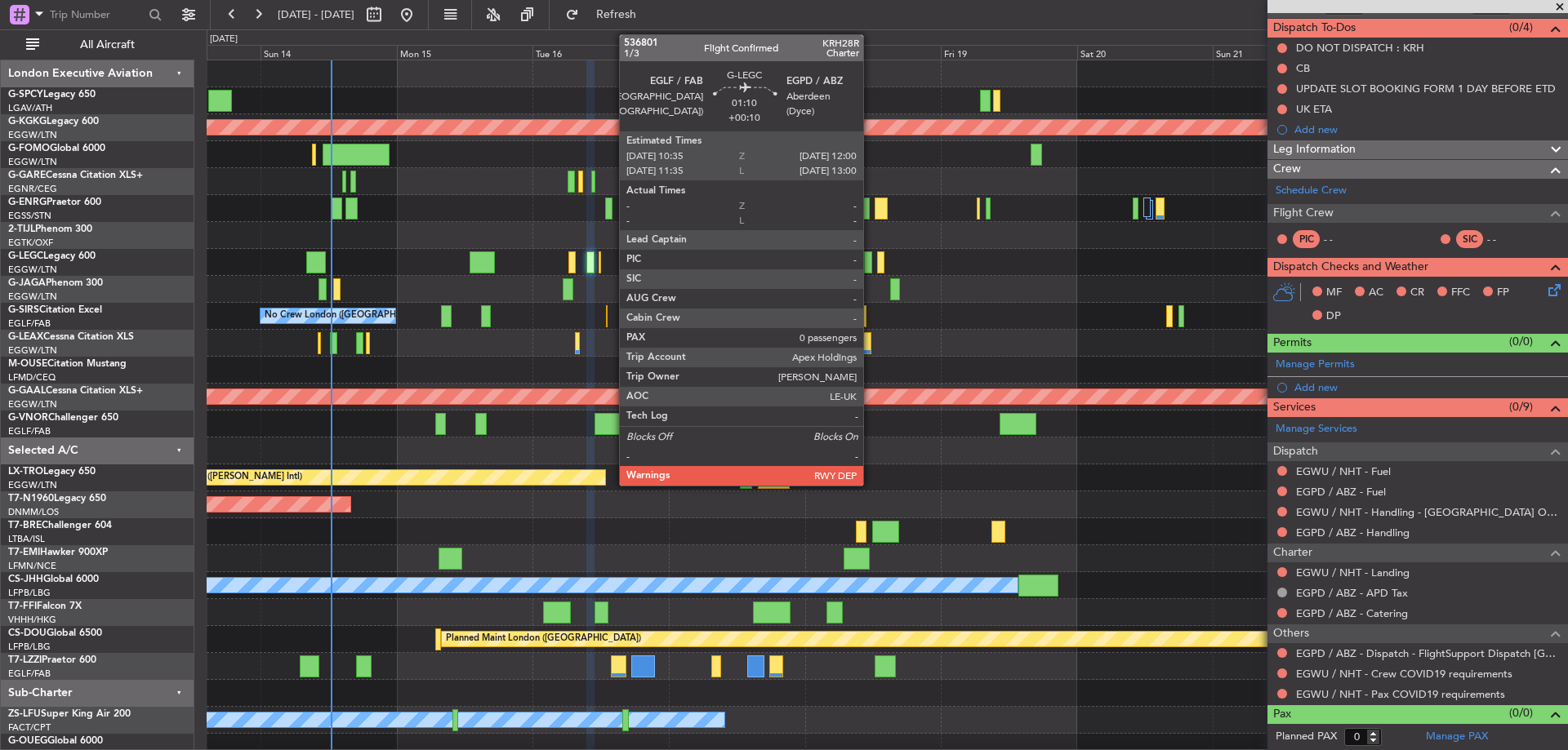
click at [870, 262] on div at bounding box center [868, 262] width 8 height 22
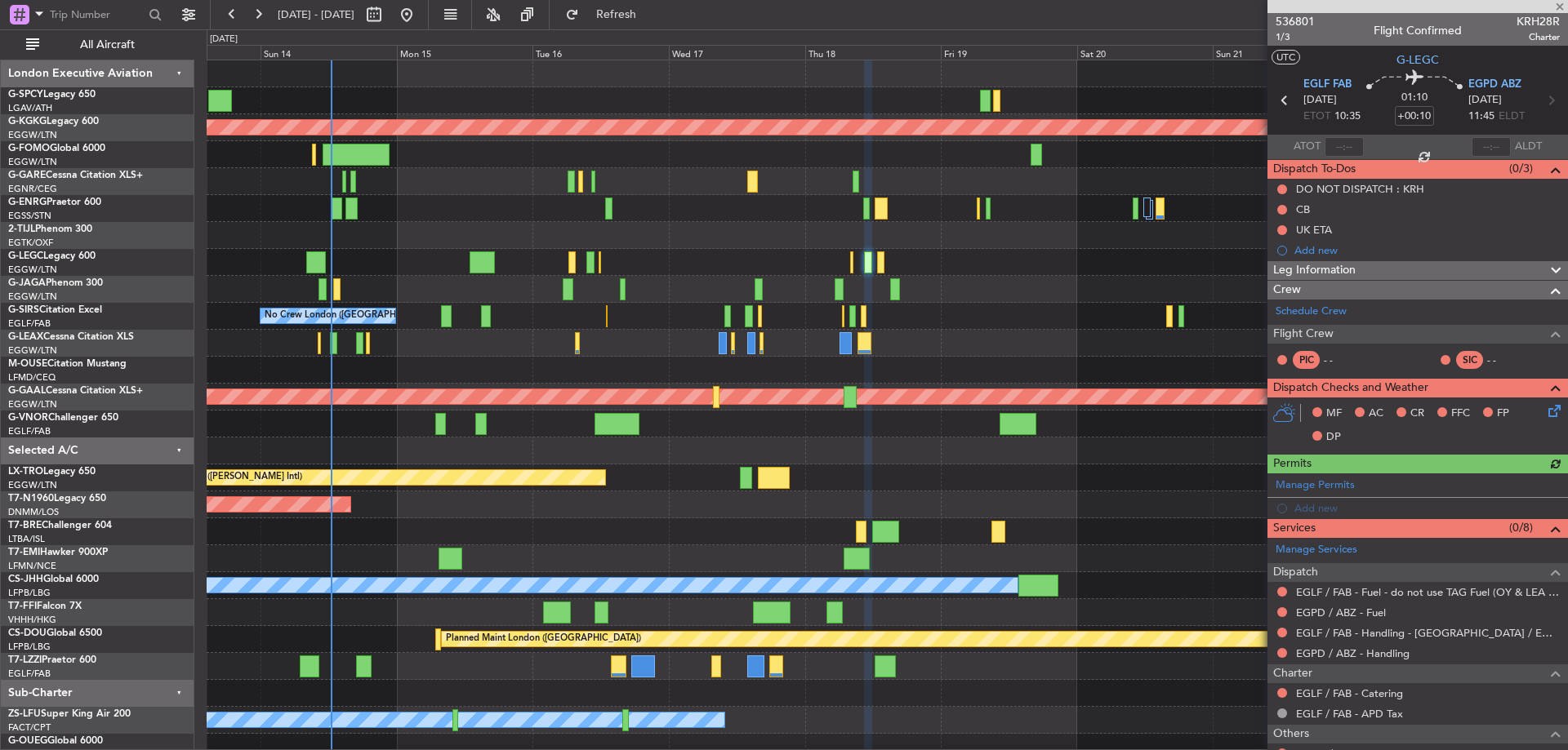
scroll to position [101, 0]
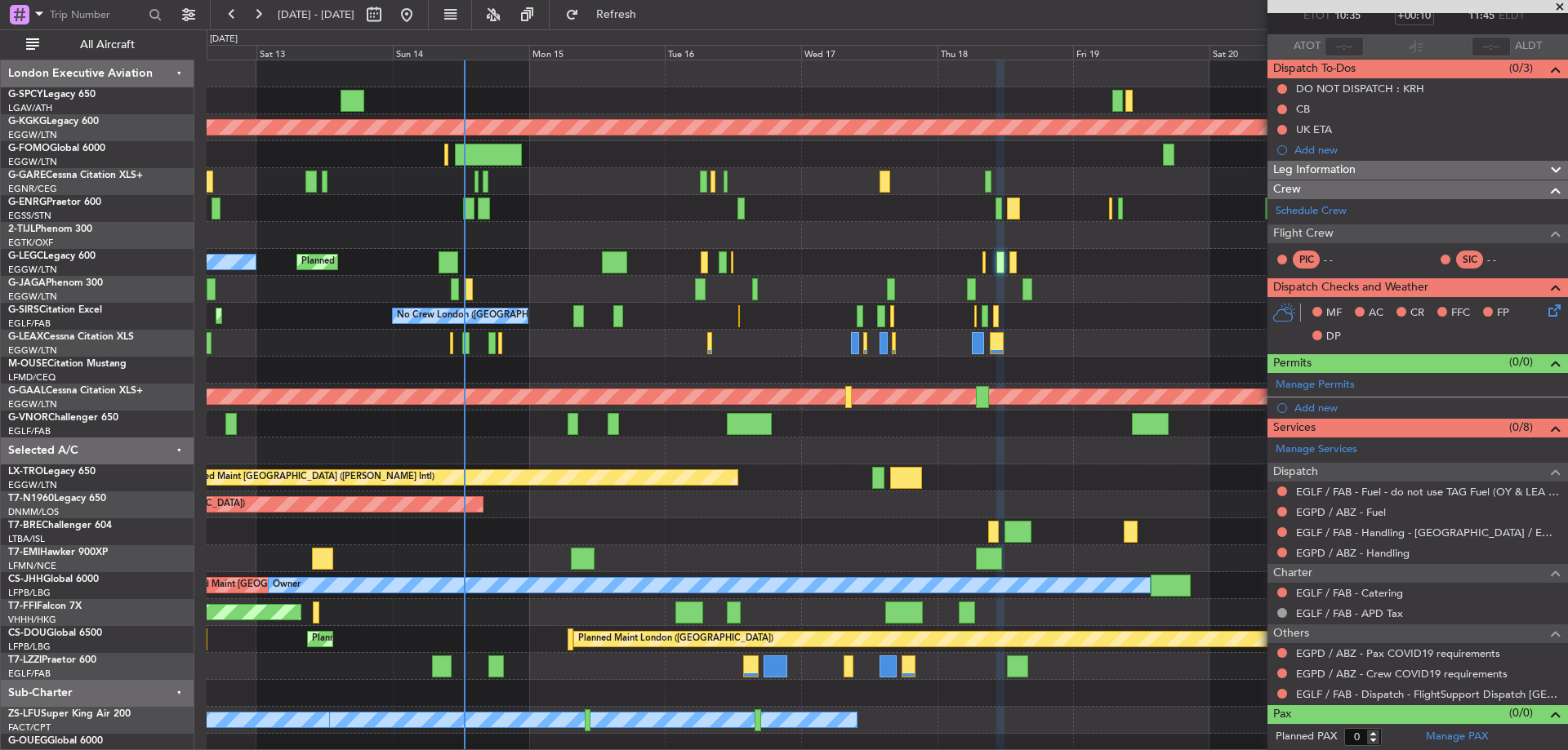
click at [653, 506] on div "AOG Maint London ([GEOGRAPHIC_DATA]) AOG Maint [GEOGRAPHIC_DATA] ([GEOGRAPHIC_D…" at bounding box center [887, 505] width 1360 height 27
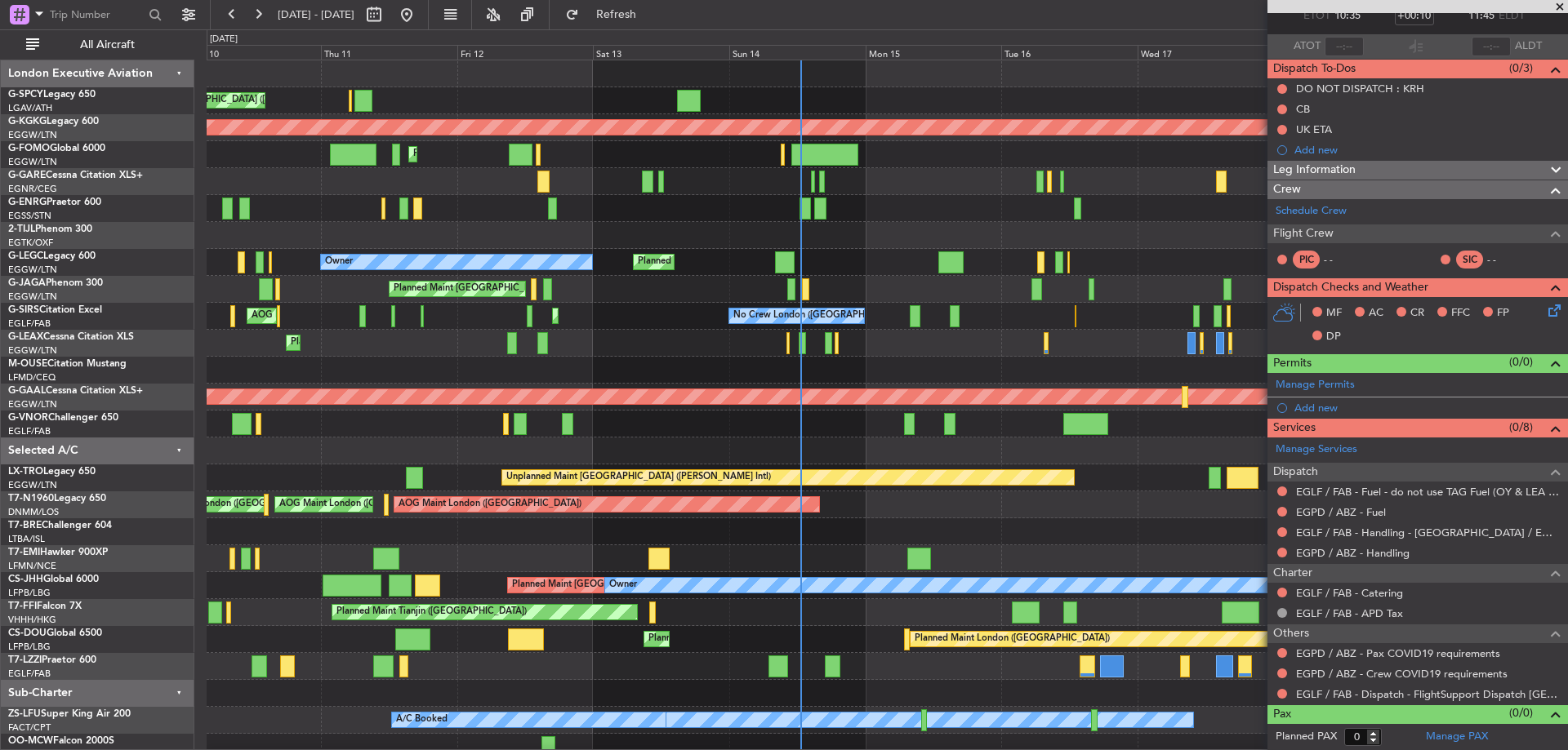
click at [640, 448] on div "Unplanned Maint [GEOGRAPHIC_DATA] ([PERSON_NAME] Intl) AOG Maint [GEOGRAPHIC_DA…" at bounding box center [887, 424] width 1360 height 727
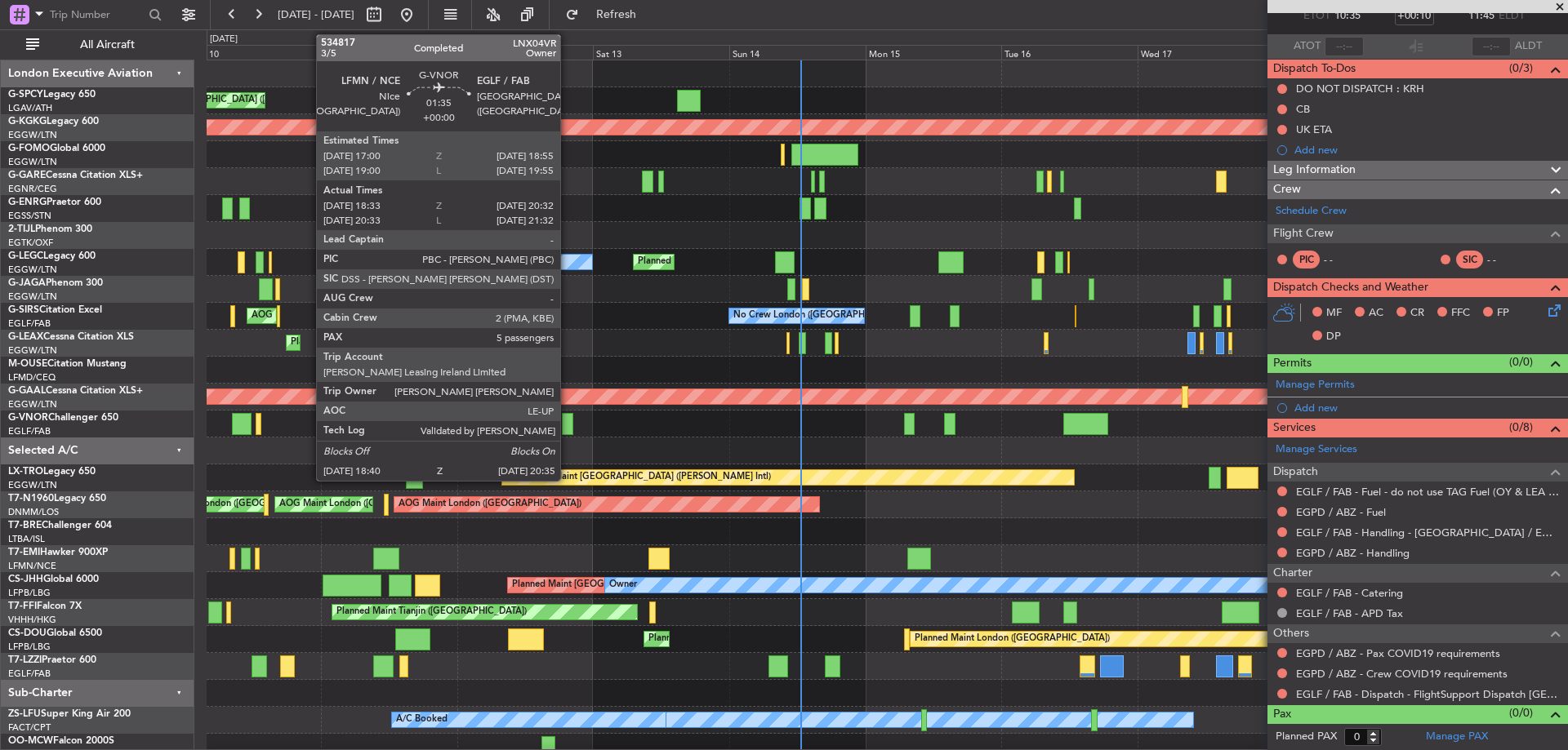
click at [567, 421] on div at bounding box center [567, 423] width 11 height 22
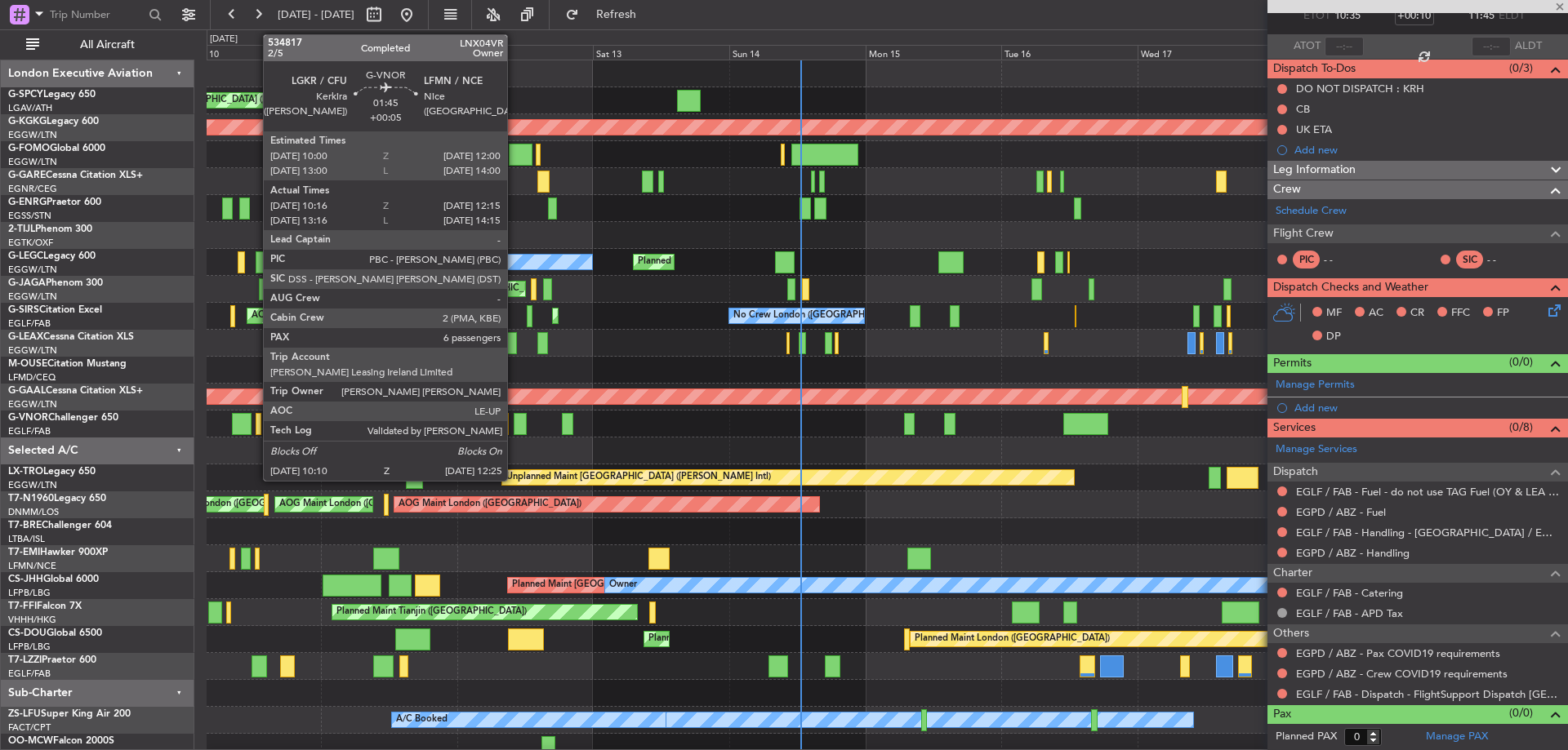
type input "18:48"
type input "20:27"
type input "5"
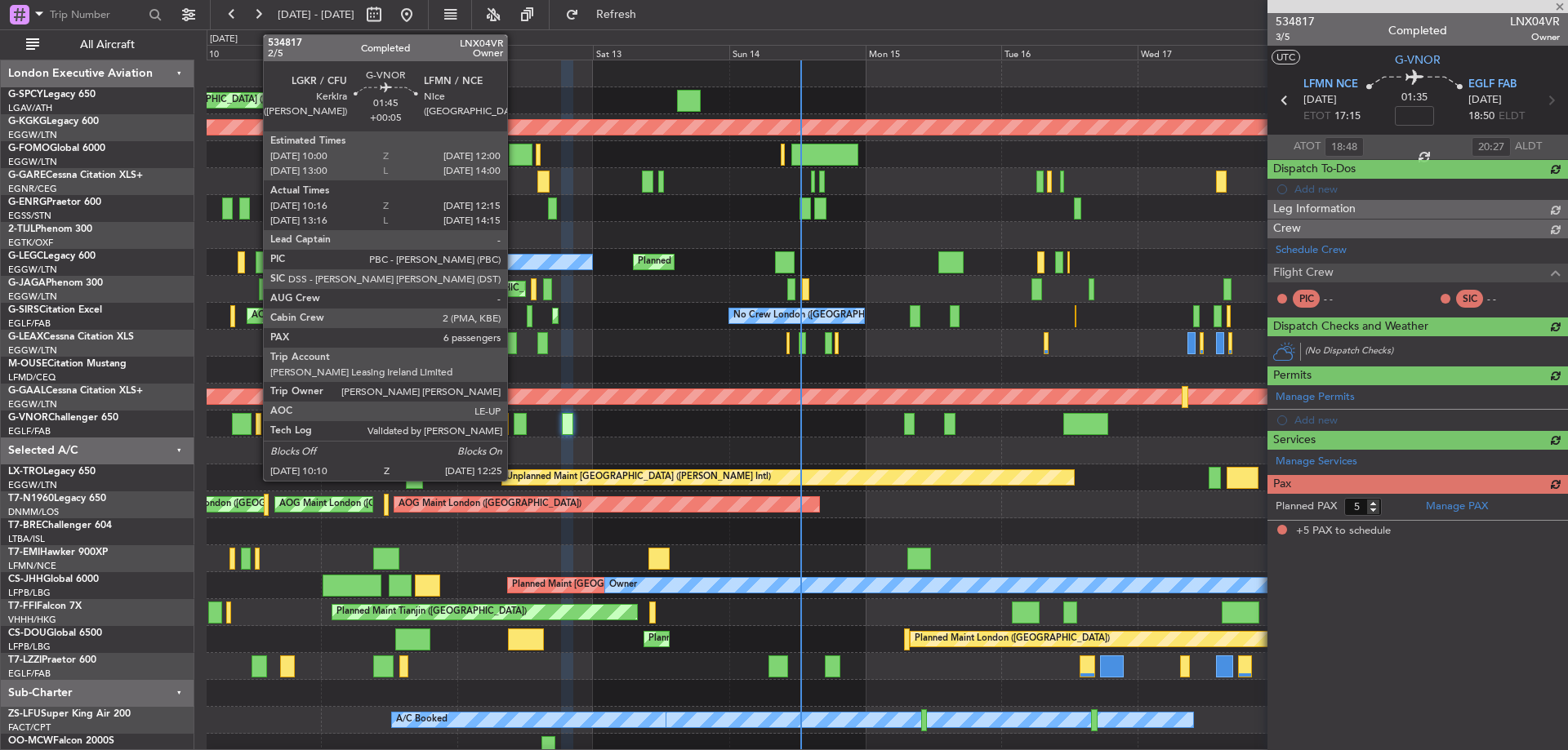
scroll to position [0, 0]
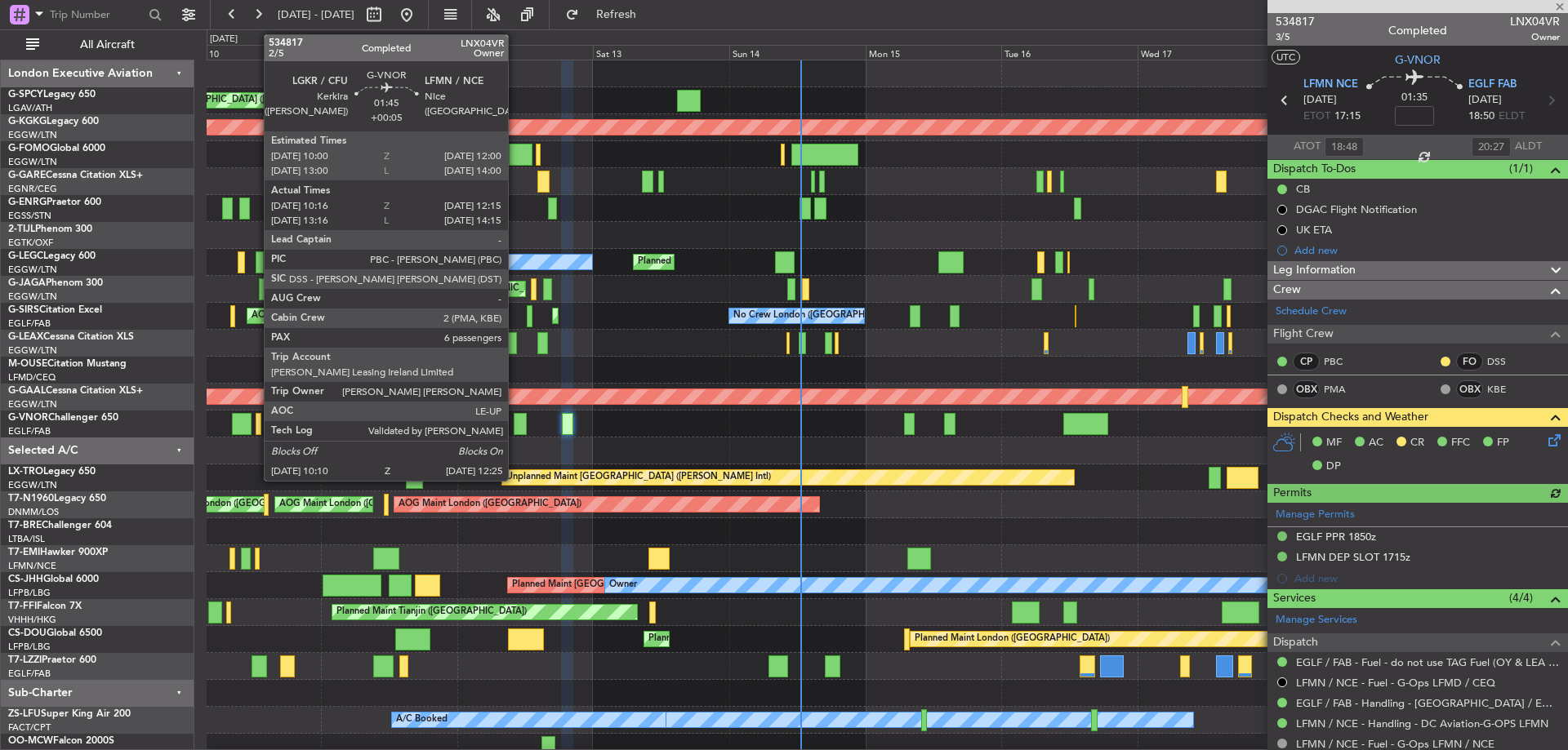
click at [515, 420] on div at bounding box center [520, 423] width 13 height 22
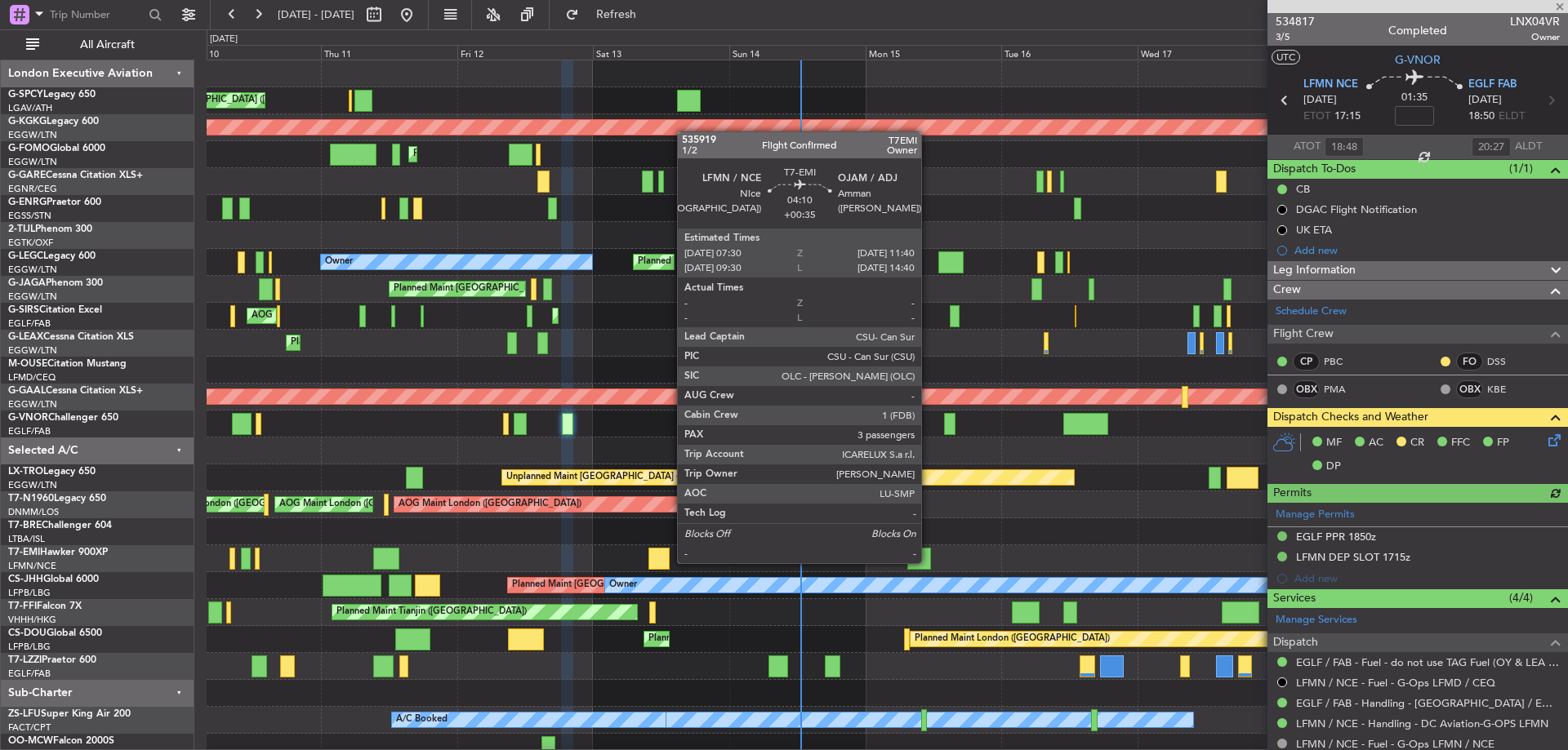
type input "+00:05"
type input "10:26"
type input "12:10"
type input "6"
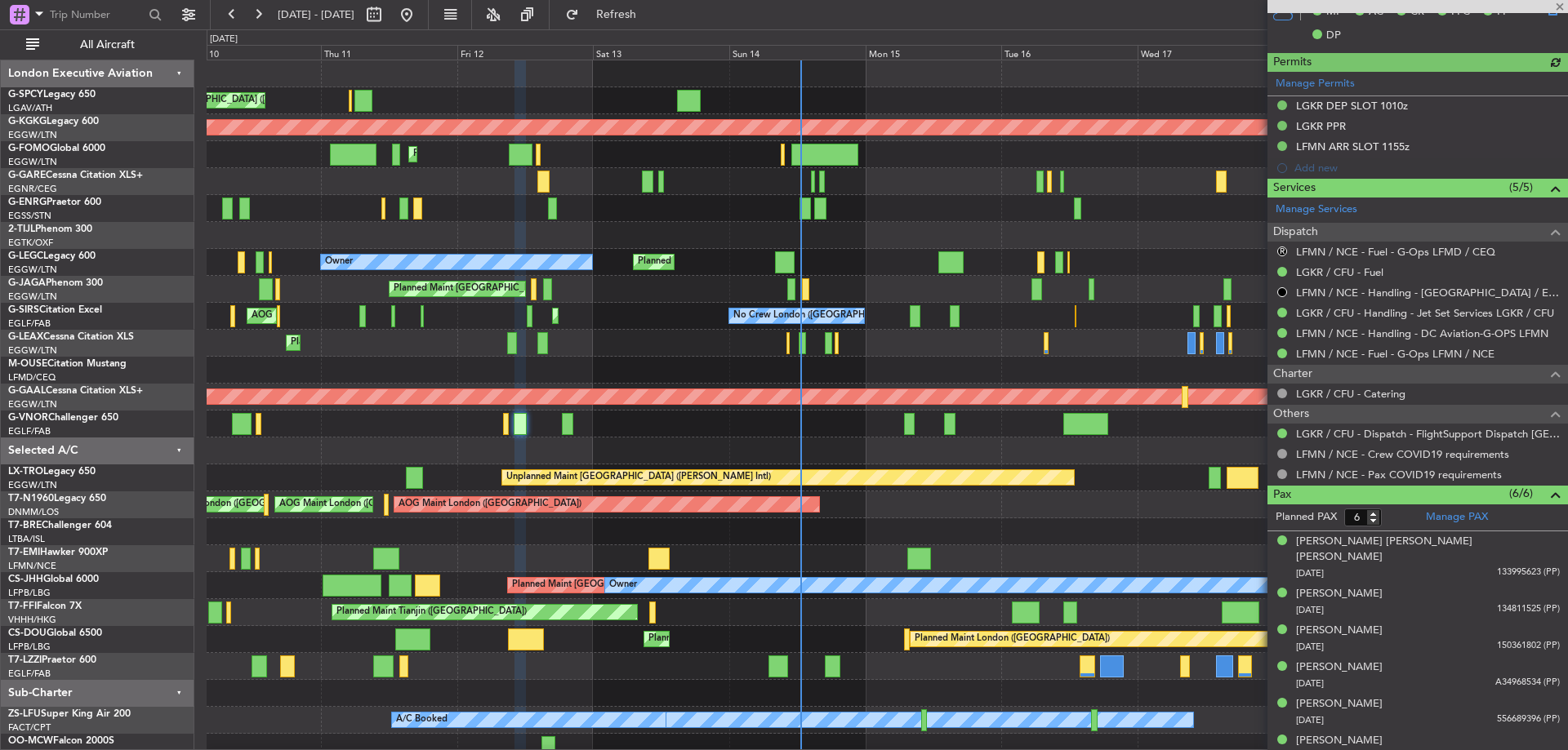
scroll to position [493, 0]
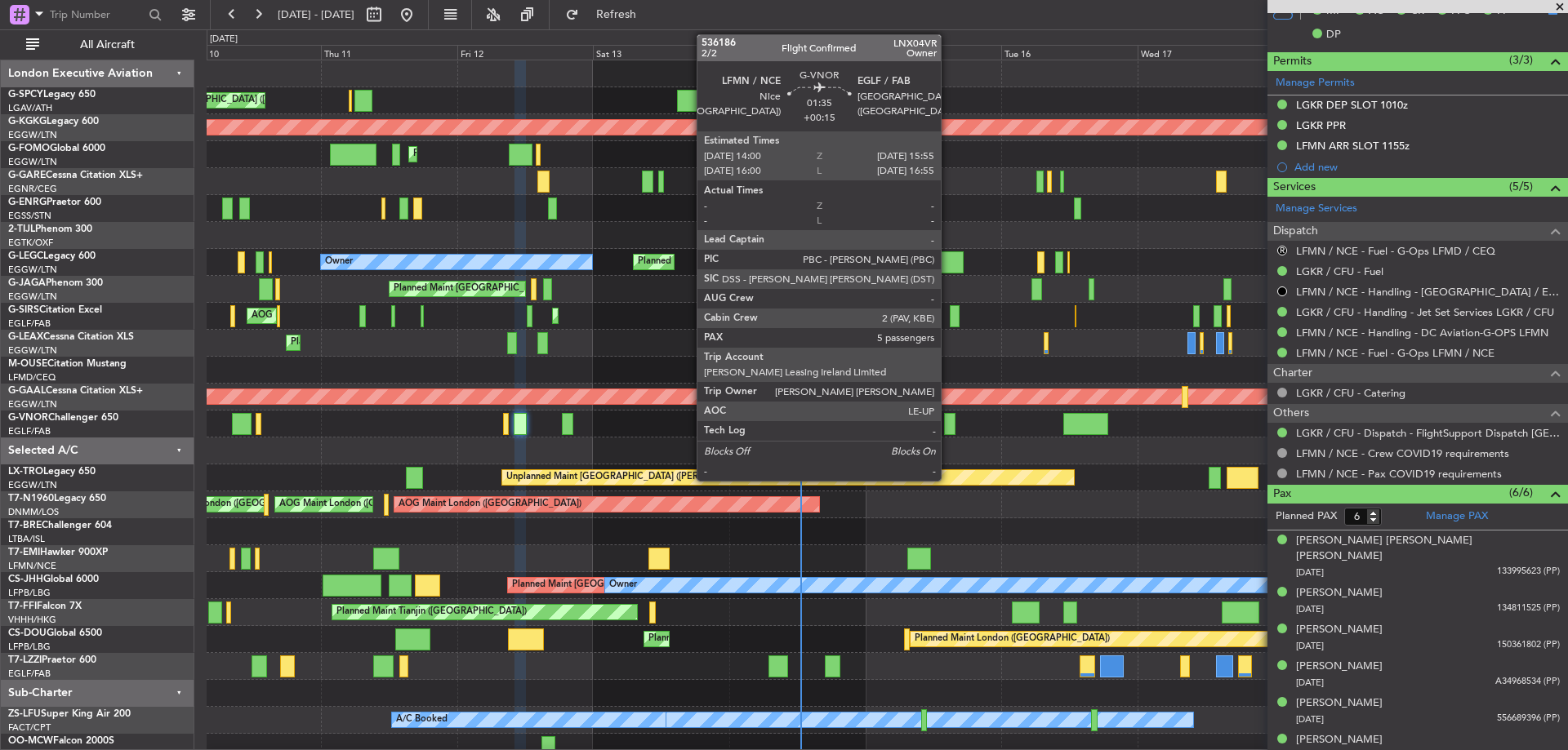
click at [948, 421] on div at bounding box center [949, 423] width 11 height 22
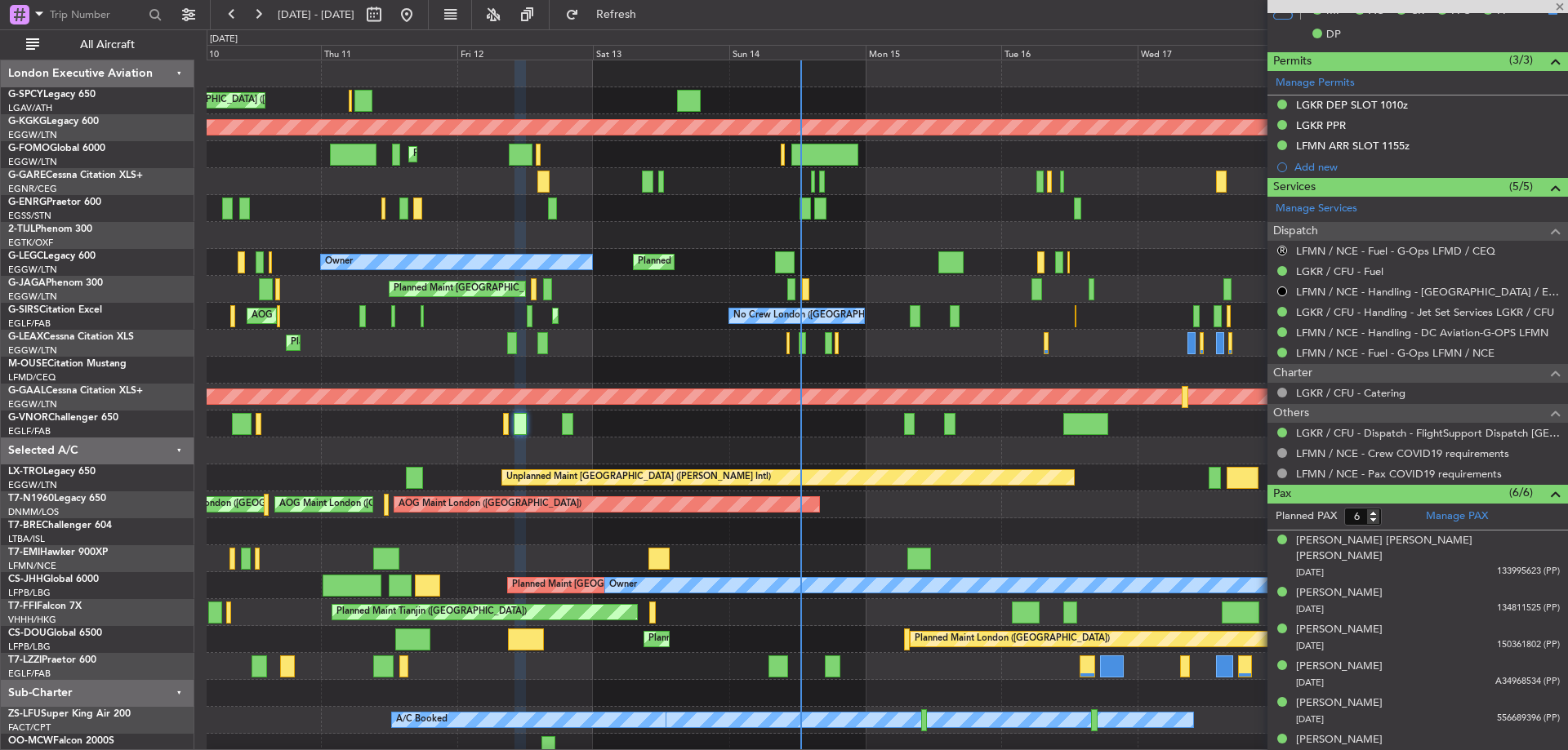
type input "+00:15"
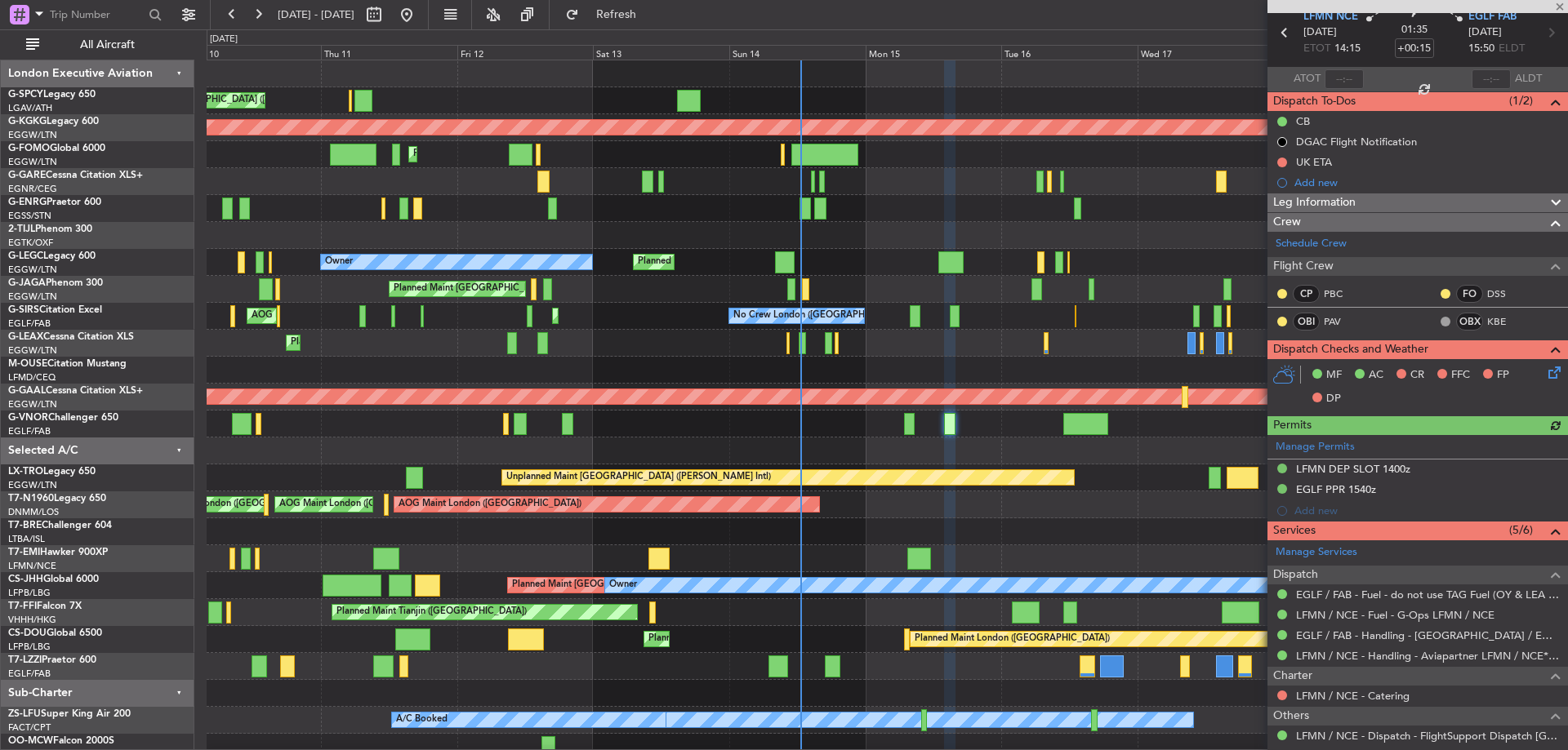
scroll to position [244, 0]
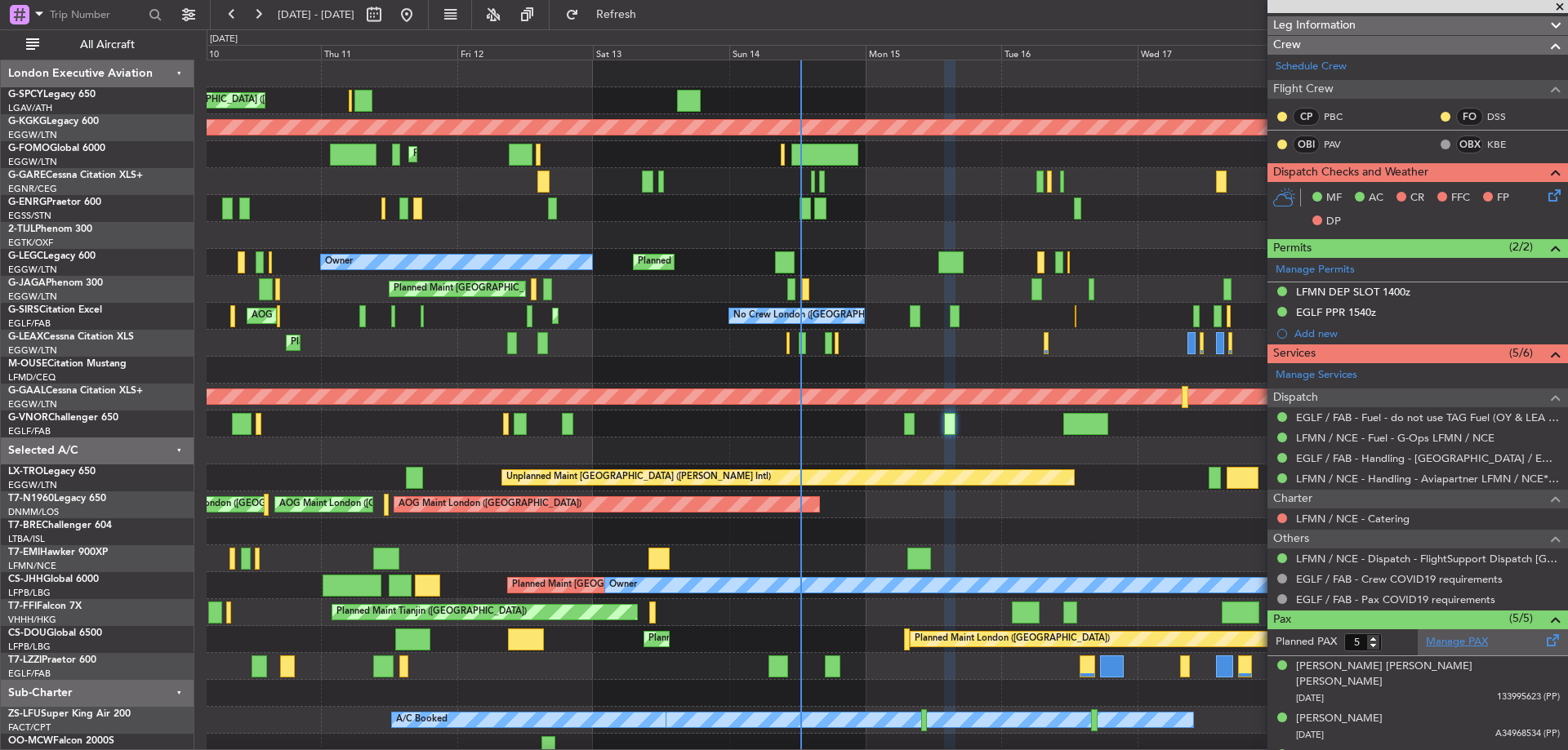
click at [1464, 634] on link "Manage PAX" at bounding box center [1457, 642] width 62 height 17
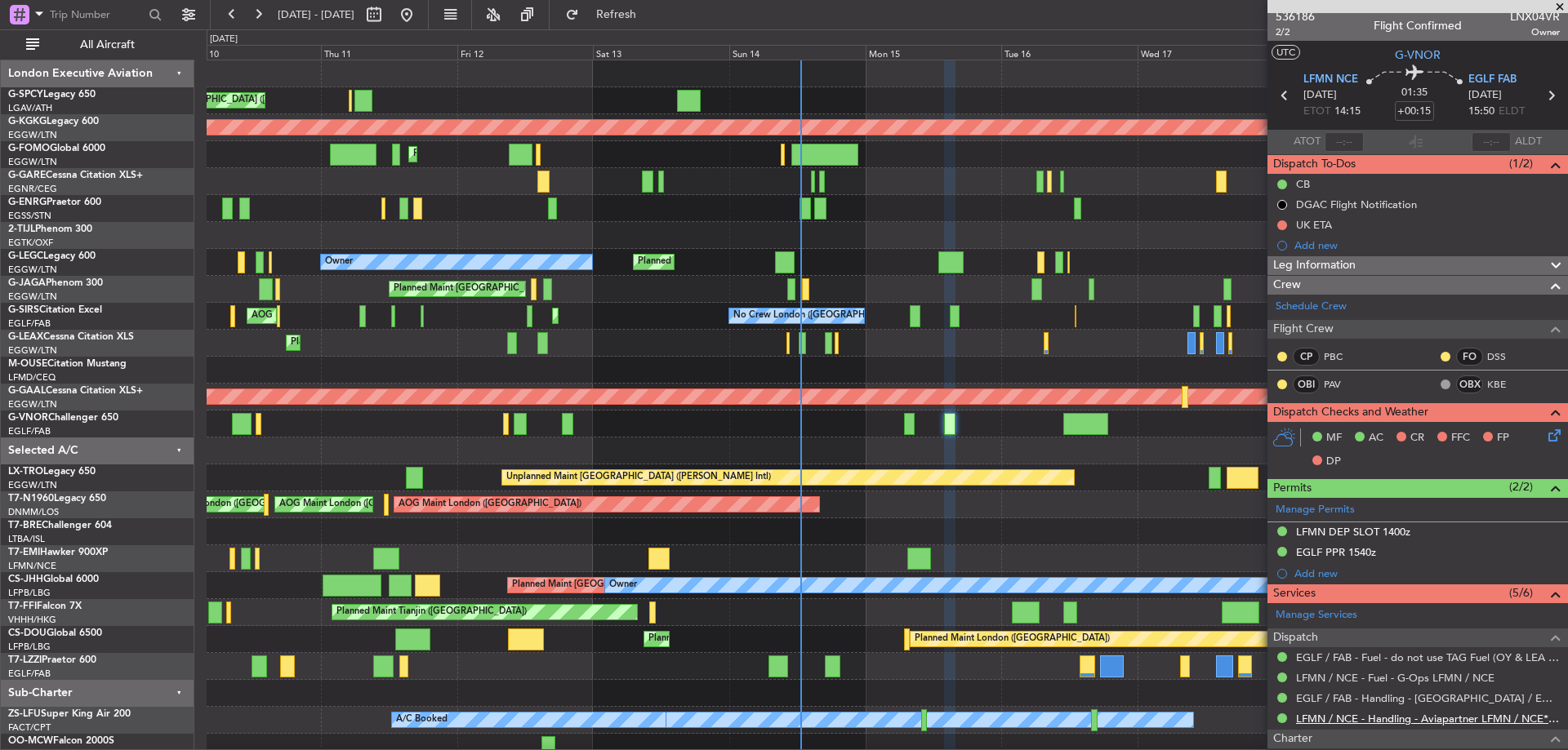
scroll to position [0, 0]
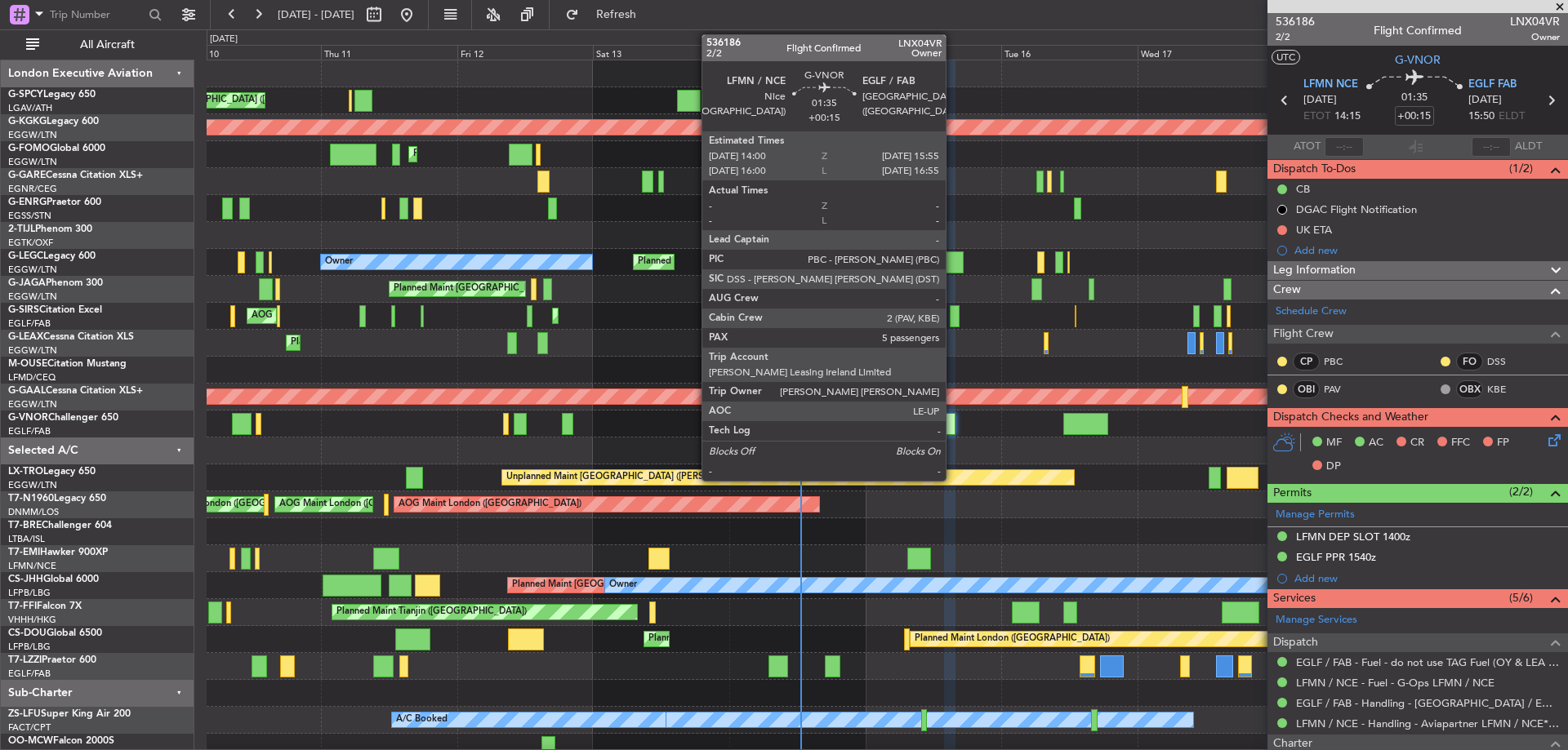
click at [953, 413] on div at bounding box center [949, 423] width 11 height 22
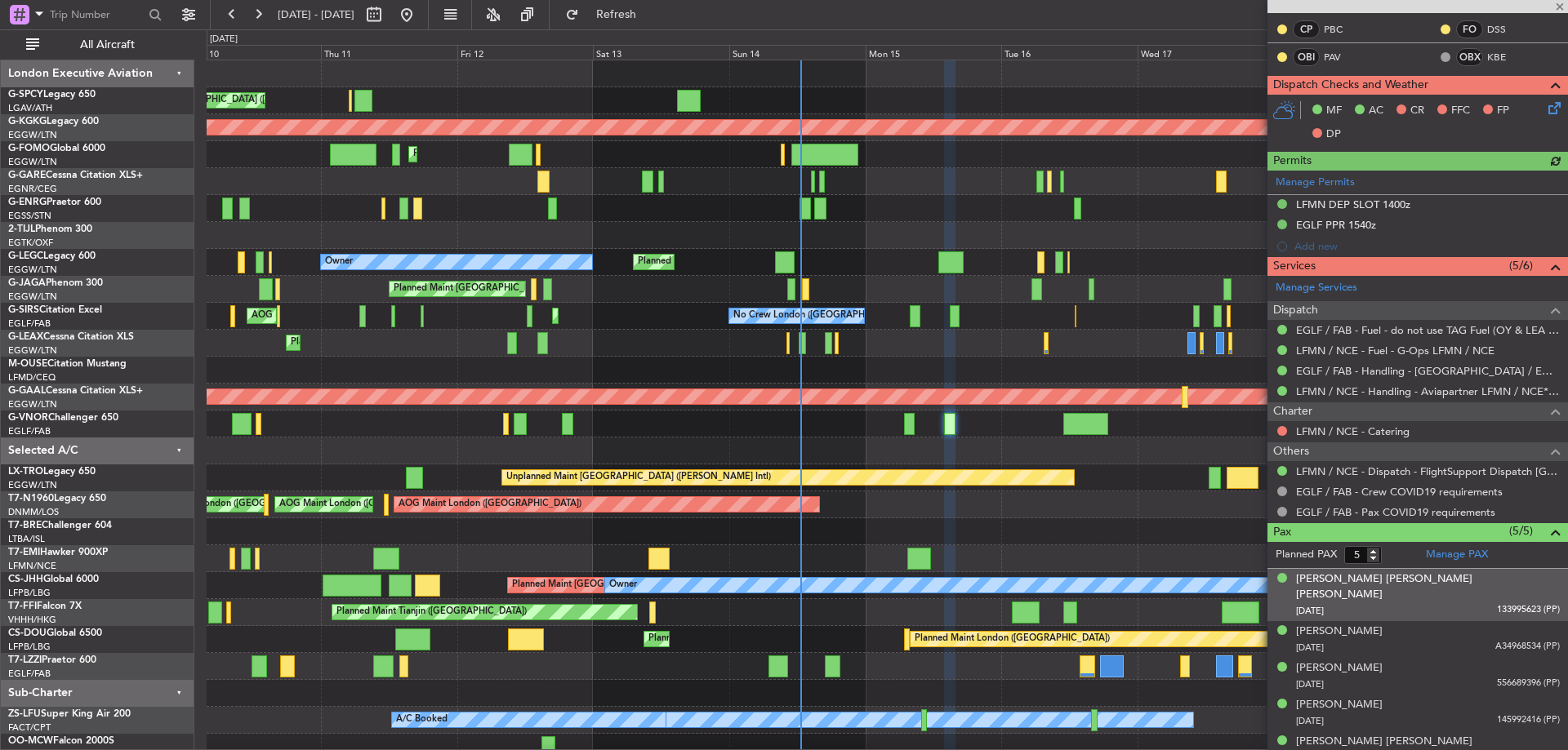
scroll to position [334, 0]
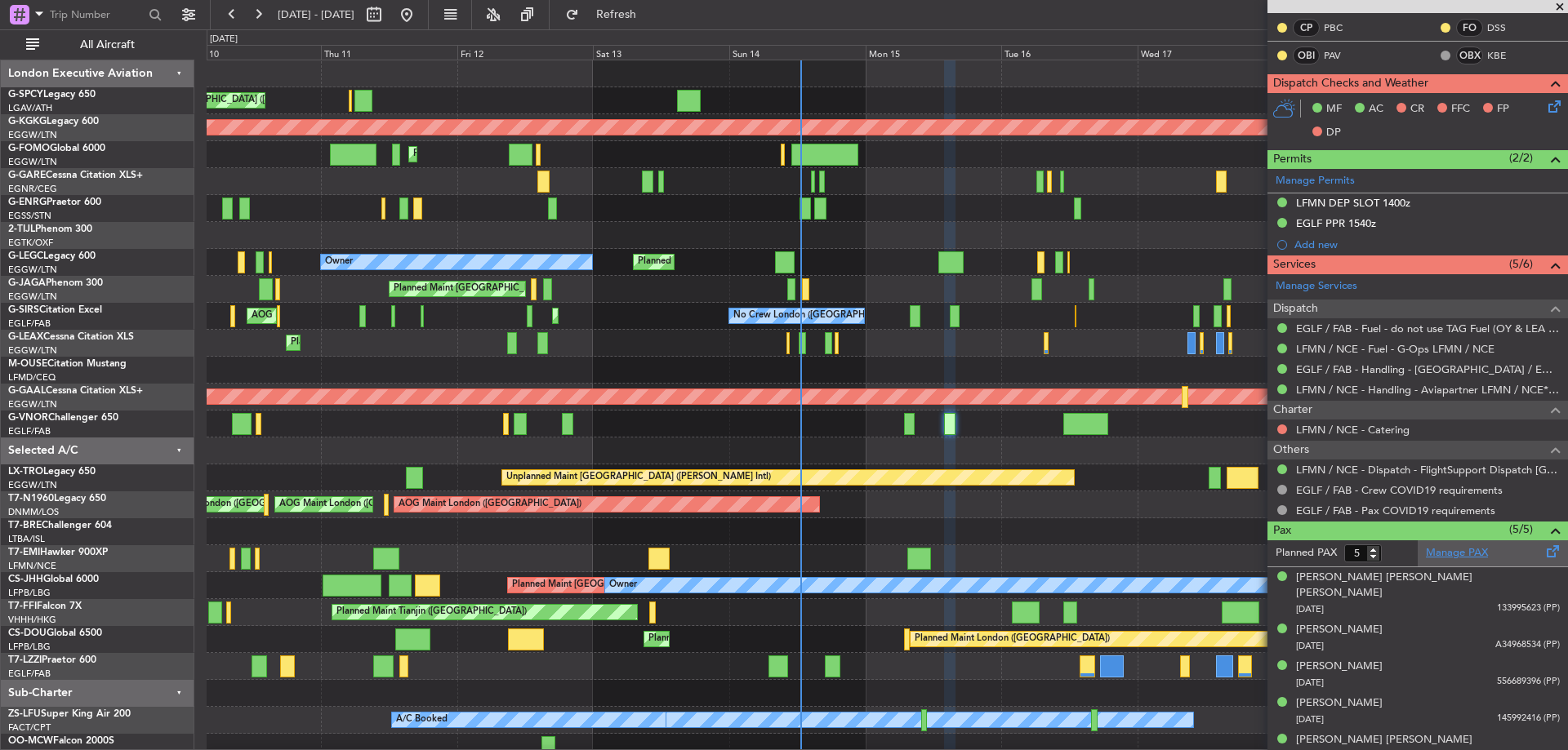
click at [1473, 556] on link "Manage PAX" at bounding box center [1457, 553] width 62 height 17
click at [1466, 549] on link "Manage PAX" at bounding box center [1457, 553] width 62 height 17
click at [651, 17] on span "Refresh" at bounding box center [616, 14] width 68 height 11
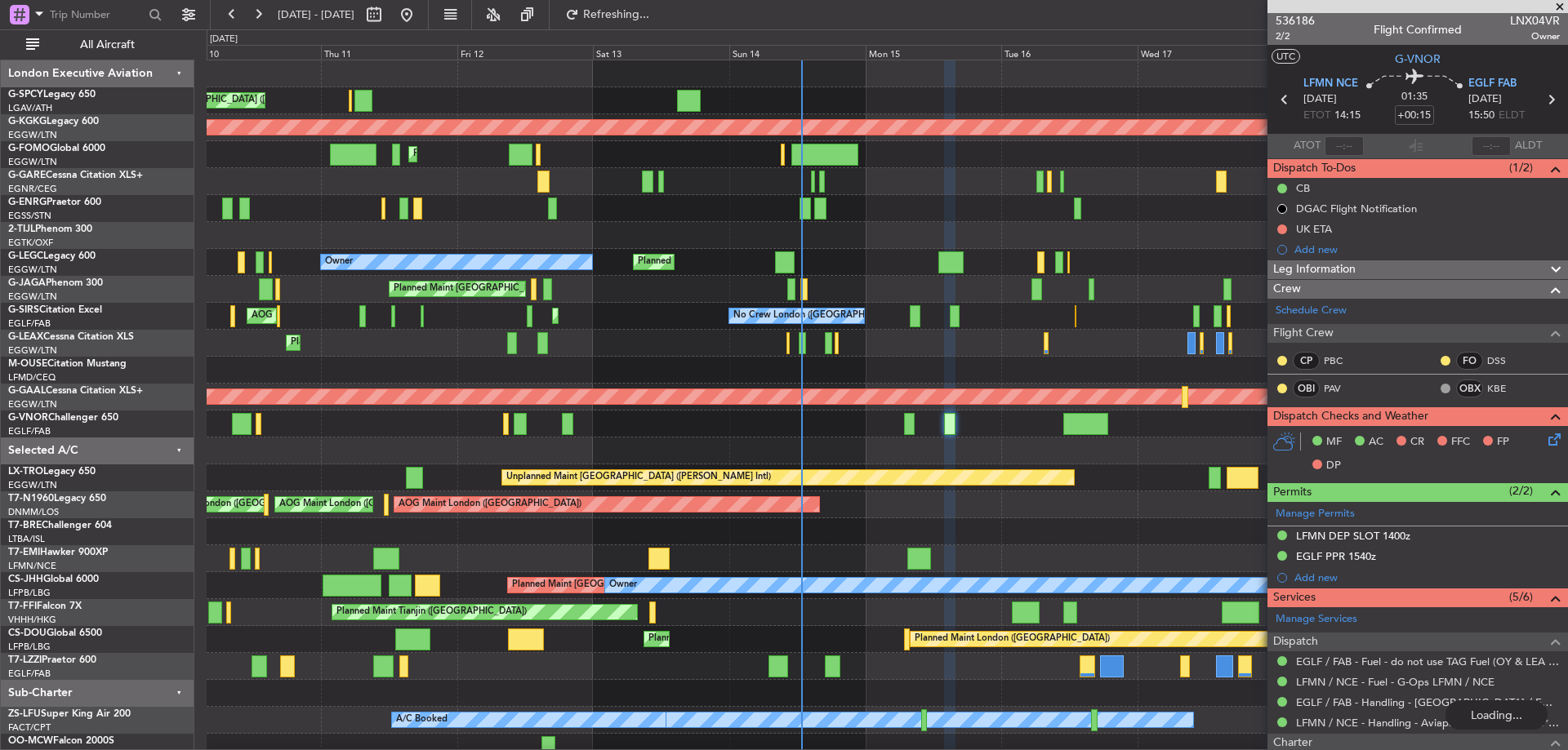
scroll to position [0, 0]
type input "6"
click at [1287, 20] on span "536186" at bounding box center [1295, 22] width 39 height 18
click at [651, 11] on span "Refresh" at bounding box center [616, 14] width 68 height 11
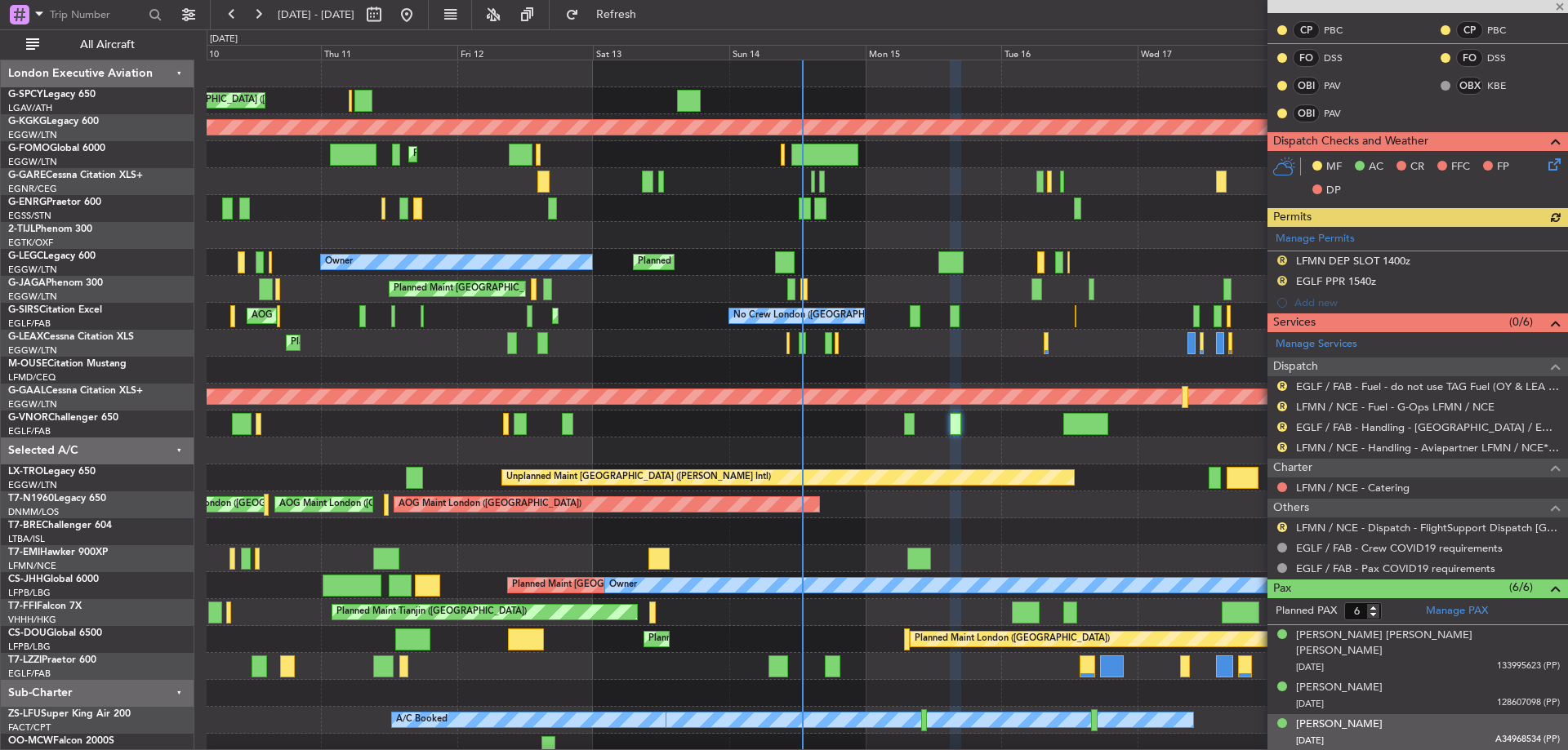
scroll to position [426, 0]
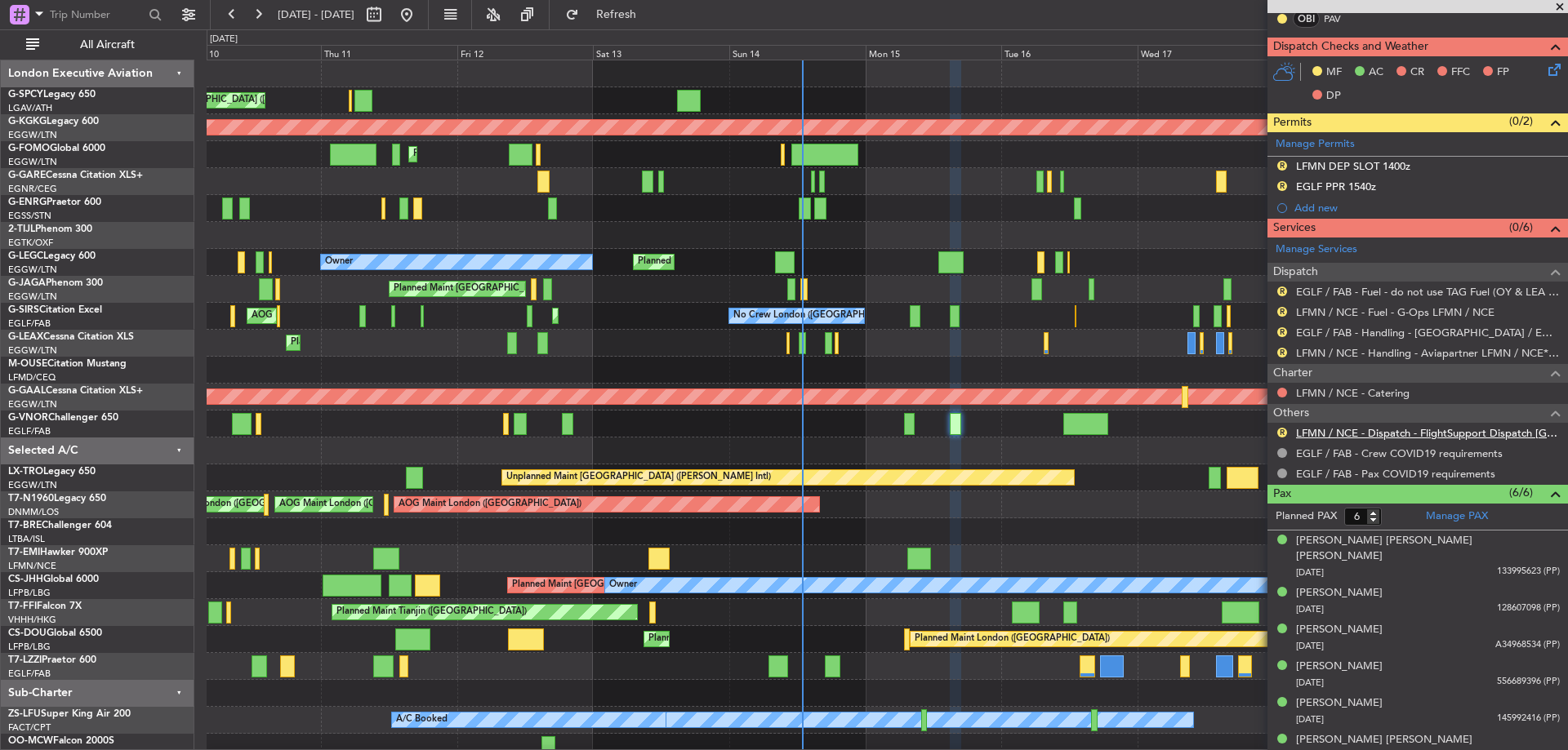
click at [1532, 431] on link "LFMN / NCE - Dispatch - FlightSupport Dispatch [GEOGRAPHIC_DATA]" at bounding box center [1427, 433] width 264 height 14
click at [655, 5] on button "Refresh" at bounding box center [607, 15] width 98 height 26
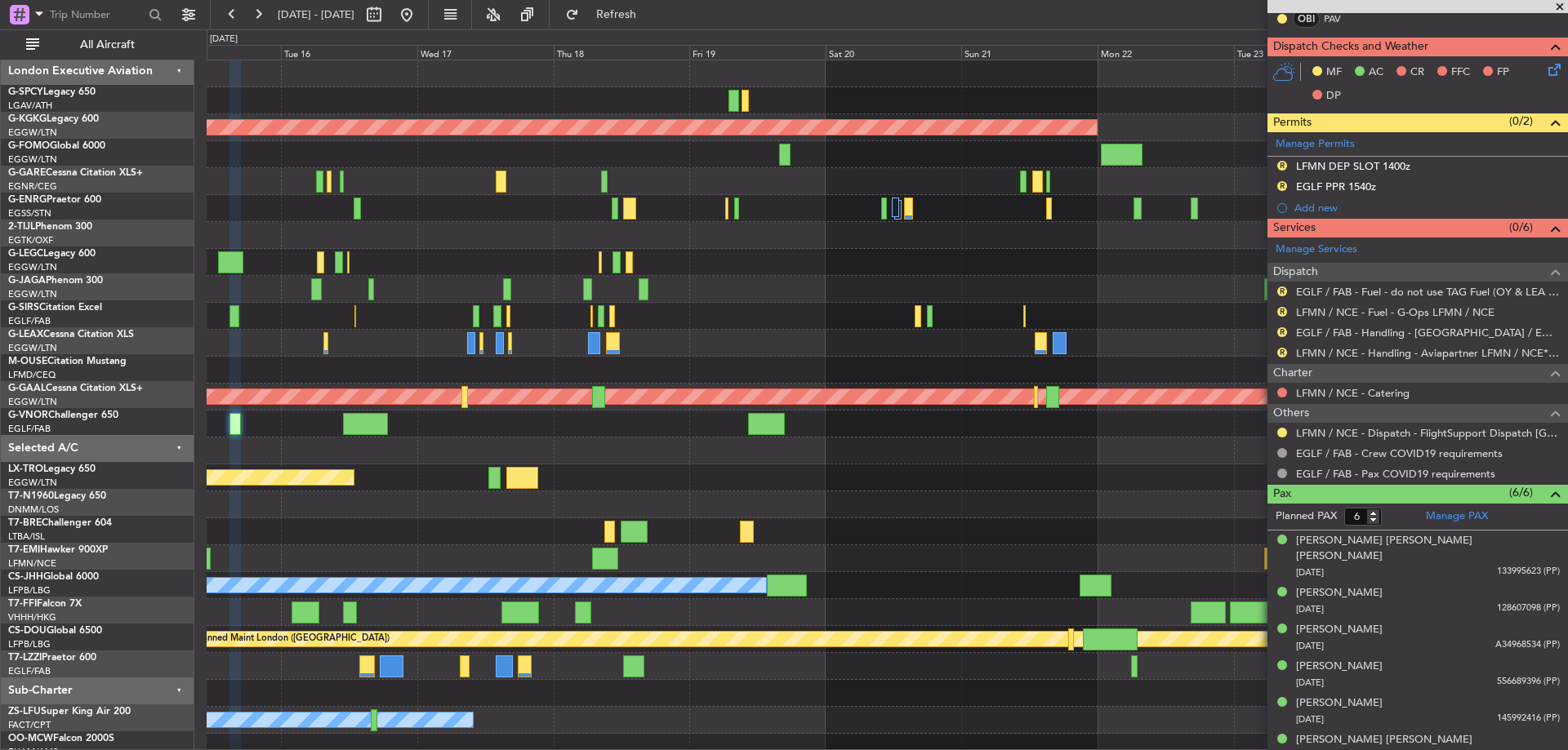
scroll to position [0, 0]
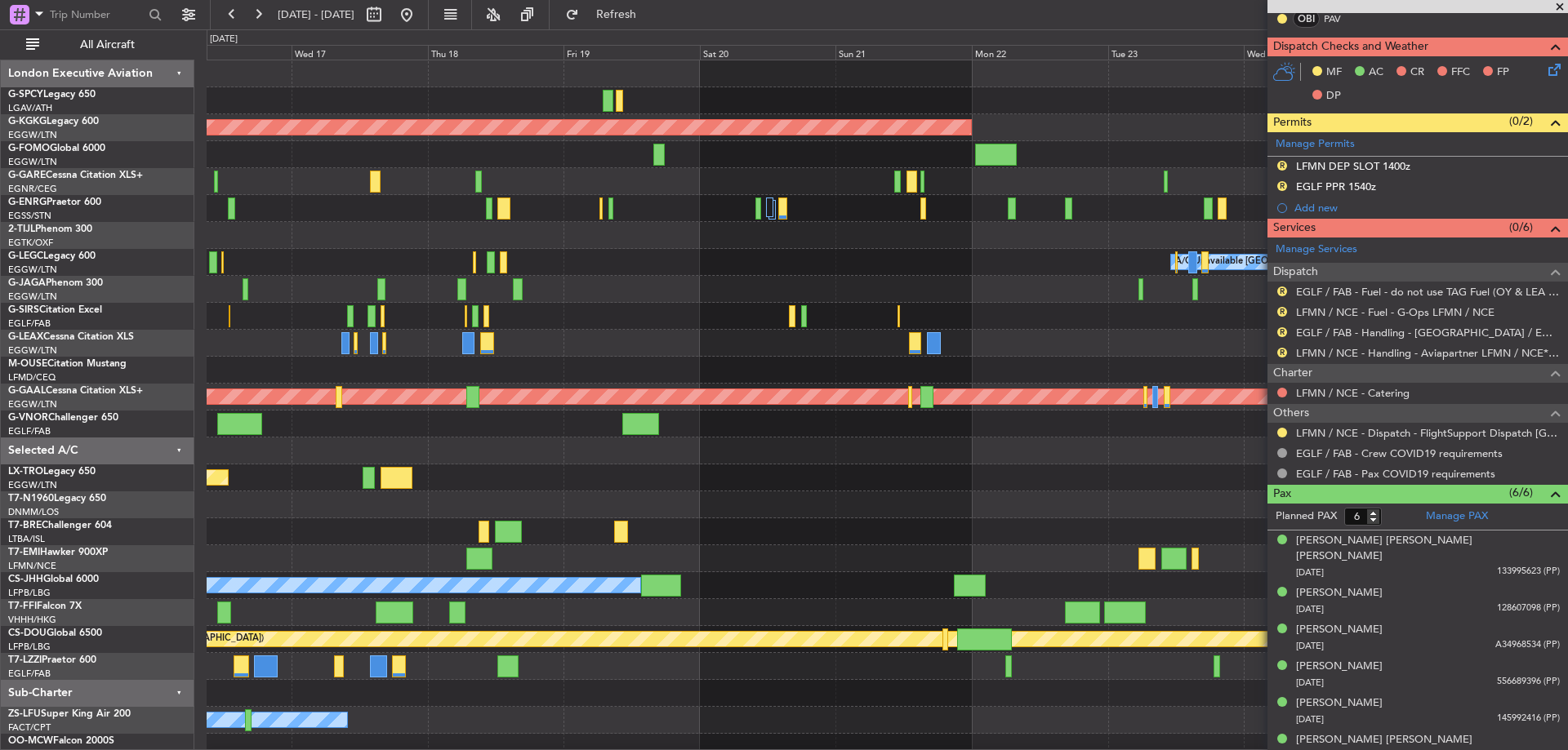
click at [194, 231] on div "AOG Maint [GEOGRAPHIC_DATA] (Ataturk) A/C Unavailable [GEOGRAPHIC_DATA] ([GEOGR…" at bounding box center [784, 390] width 1568 height 721
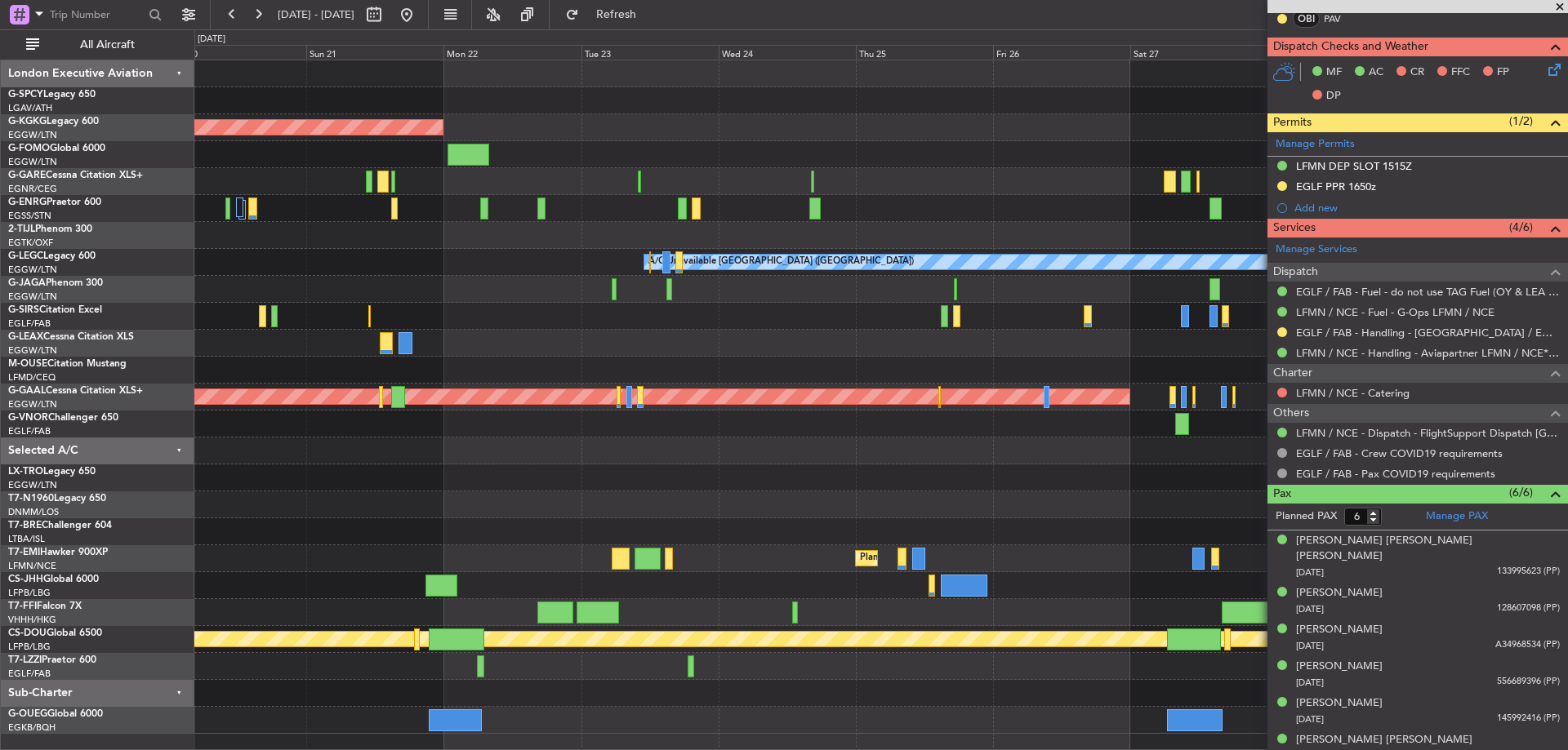
click at [777, 357] on div "AOG Maint [GEOGRAPHIC_DATA] (Ataturk) A/C Unavailable [GEOGRAPHIC_DATA] ([GEOGR…" at bounding box center [881, 397] width 1373 height 674
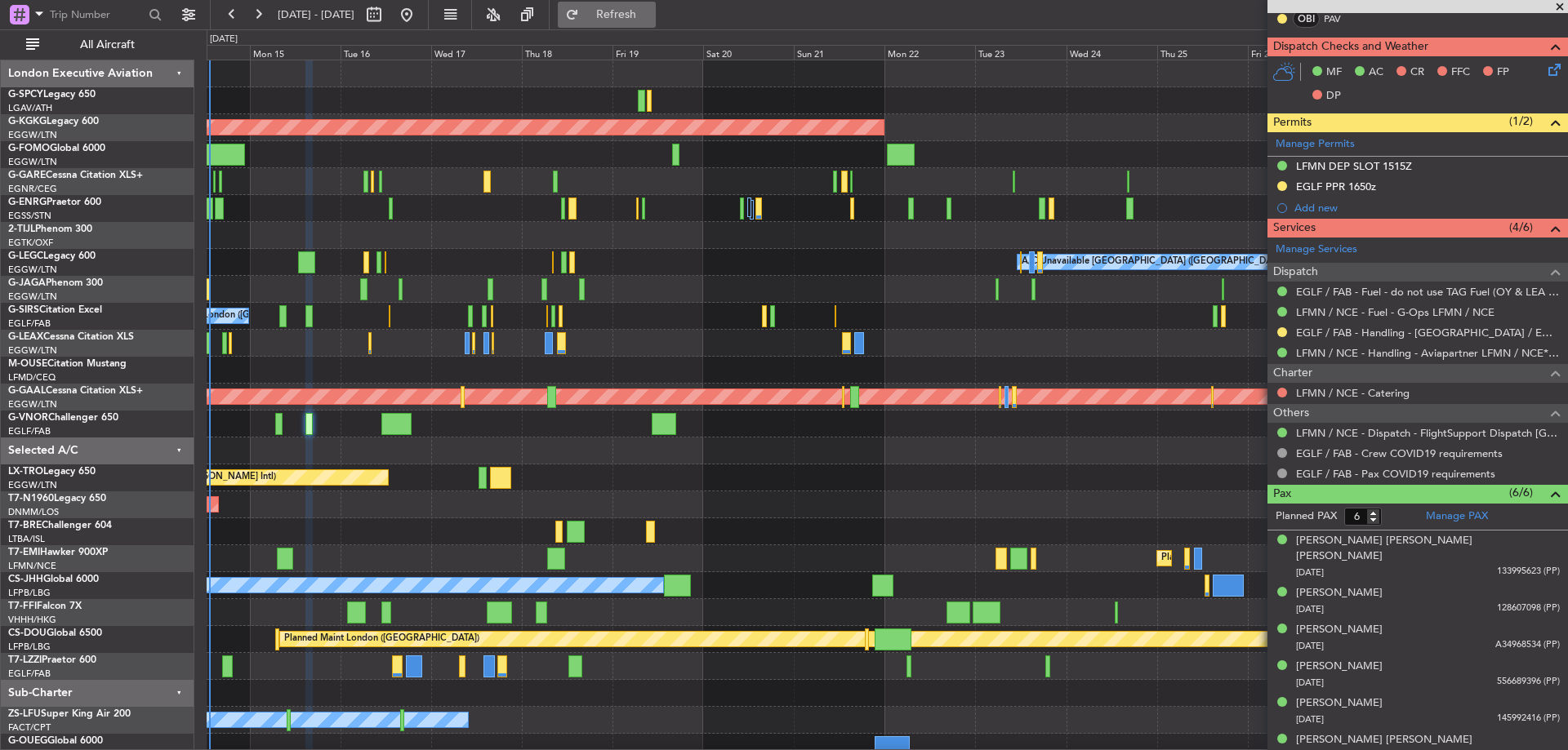
click at [645, 22] on button "Refresh" at bounding box center [607, 15] width 98 height 26
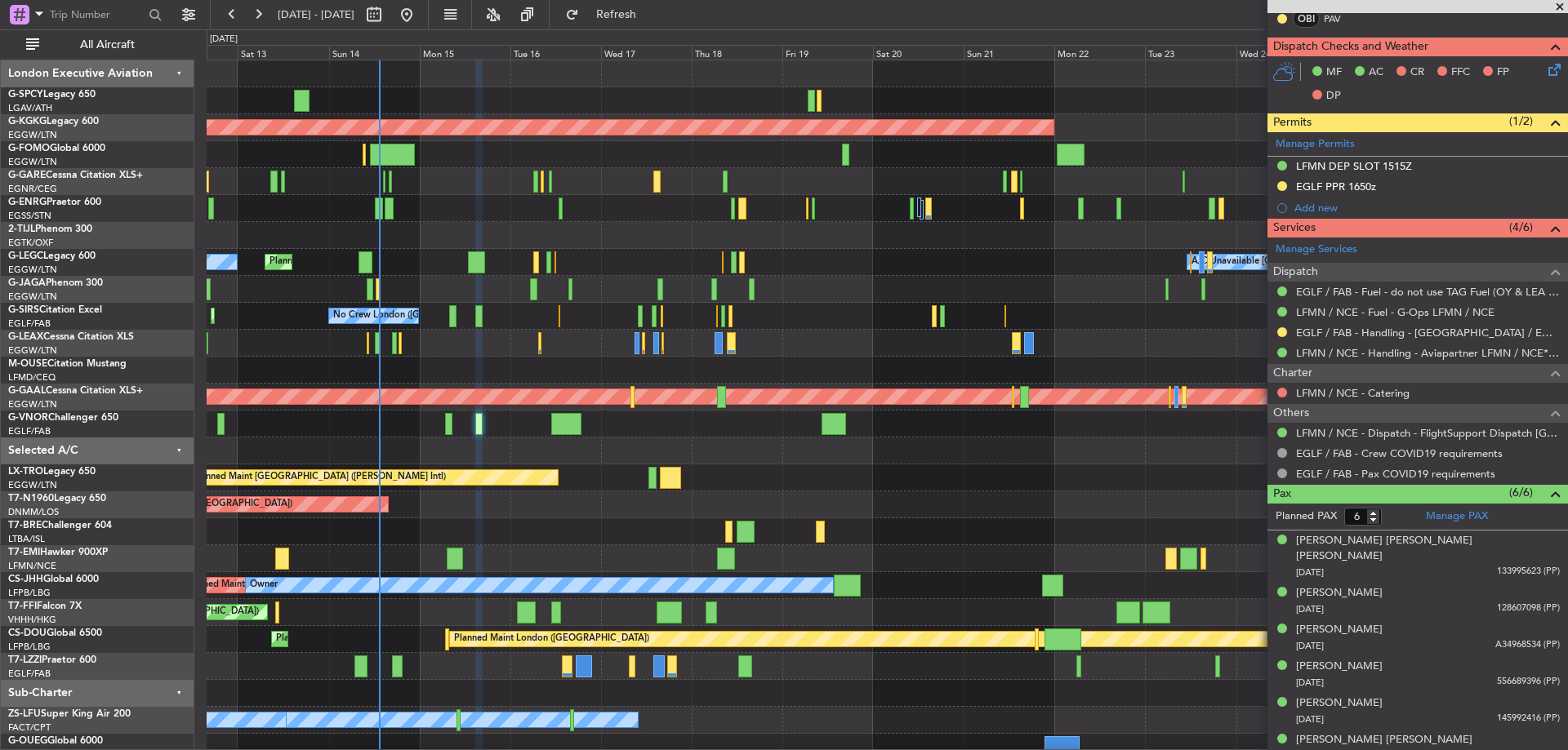
click at [463, 446] on div "Unplanned Maint [GEOGRAPHIC_DATA] ([PERSON_NAME] Intl) AOG Maint [GEOGRAPHIC_DA…" at bounding box center [887, 410] width 1360 height 700
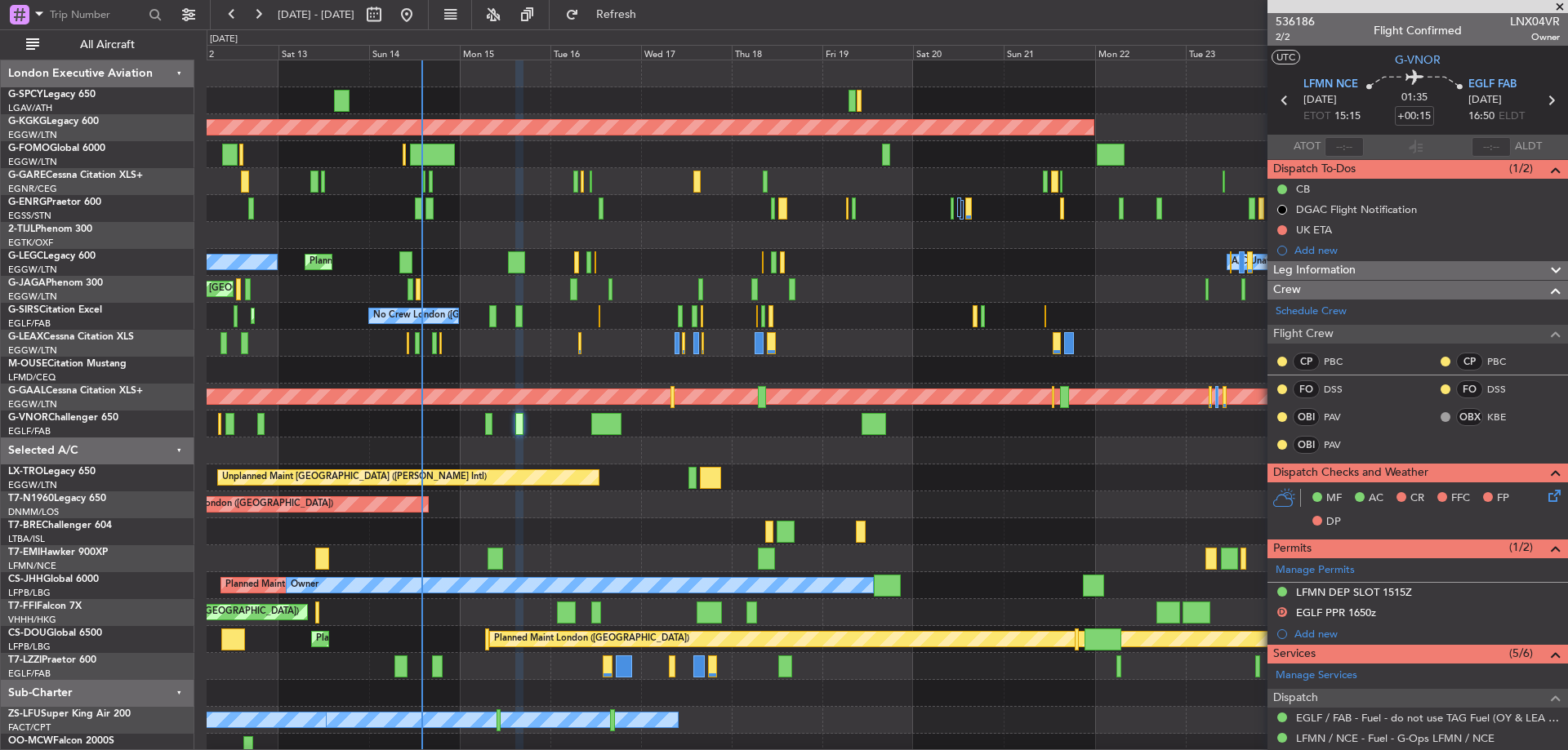
scroll to position [426, 0]
